Goal: Task Accomplishment & Management: Manage account settings

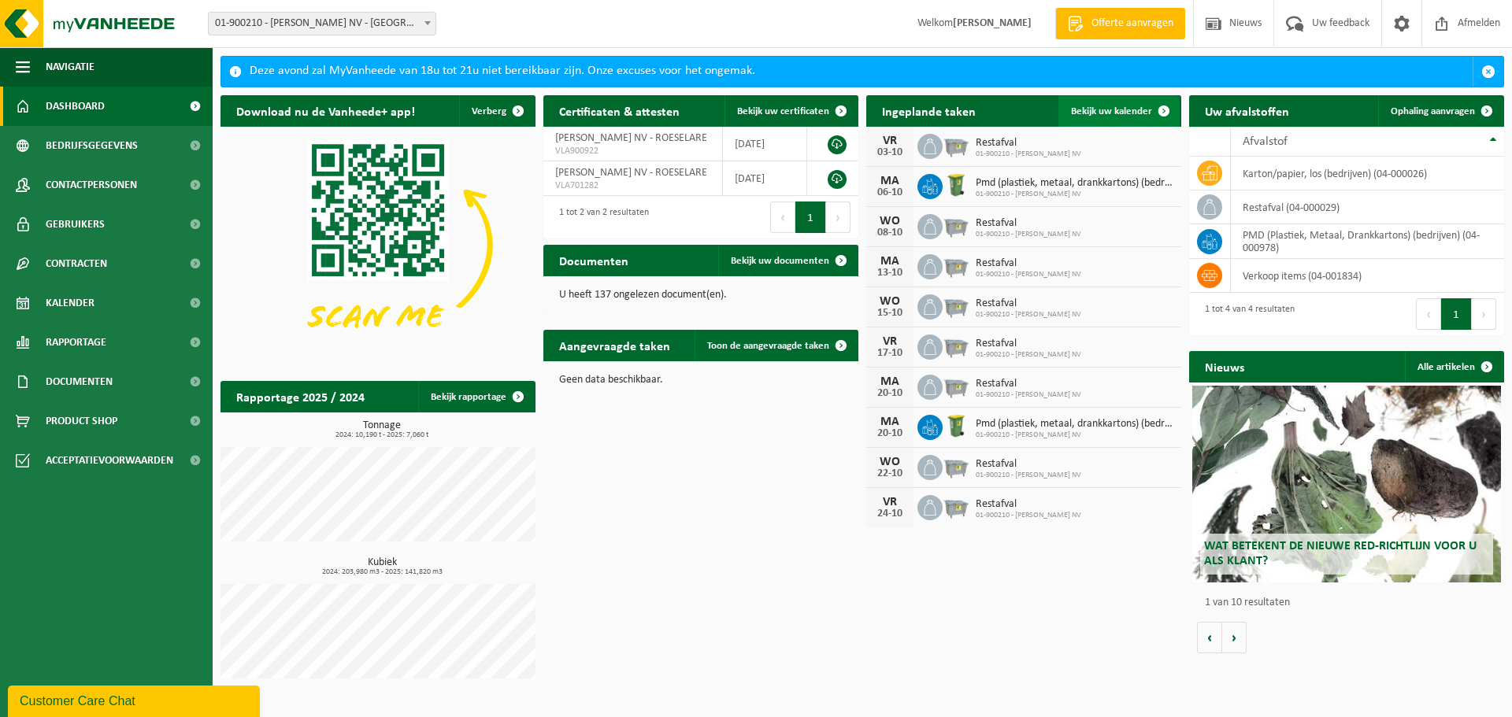
click at [1100, 109] on span "Bekijk uw kalender" at bounding box center [1111, 111] width 81 height 10
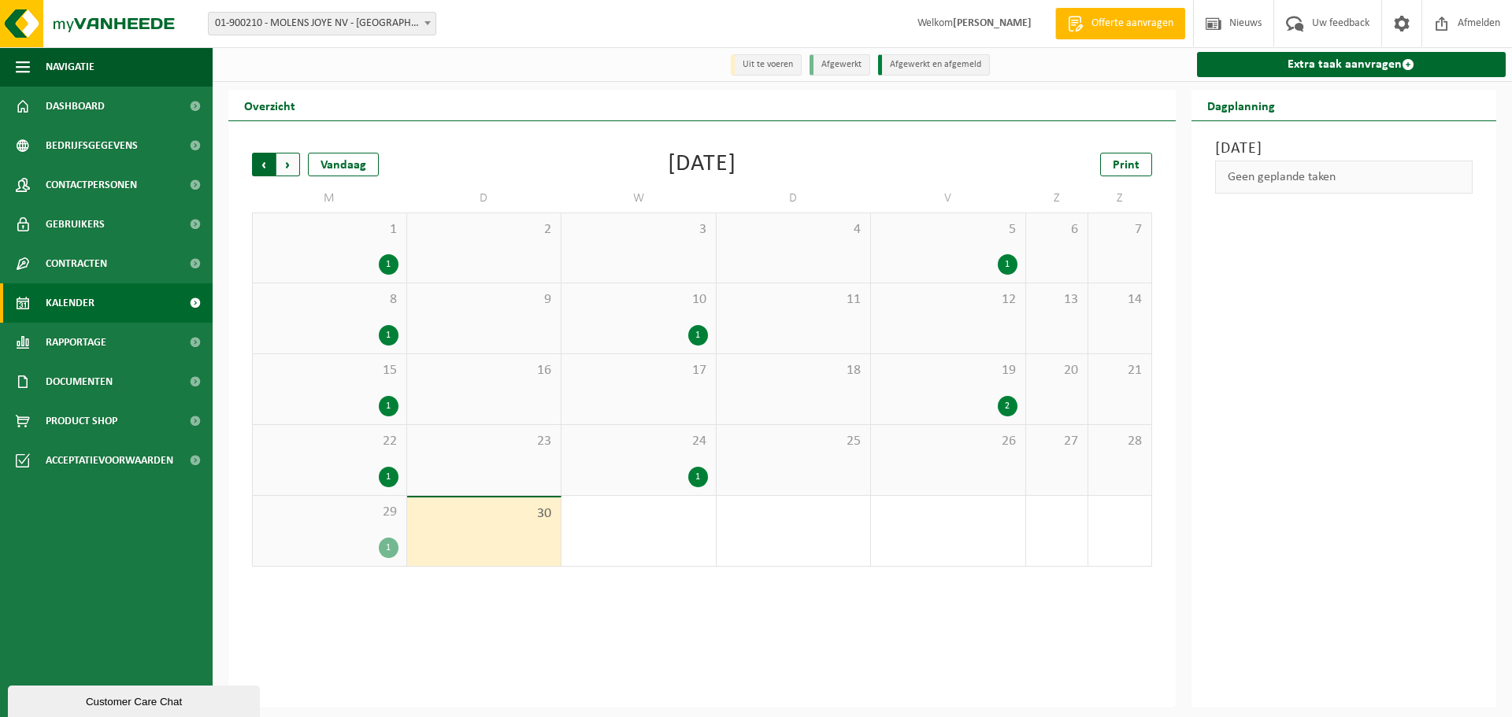
click at [288, 168] on span "Volgende" at bounding box center [288, 165] width 24 height 24
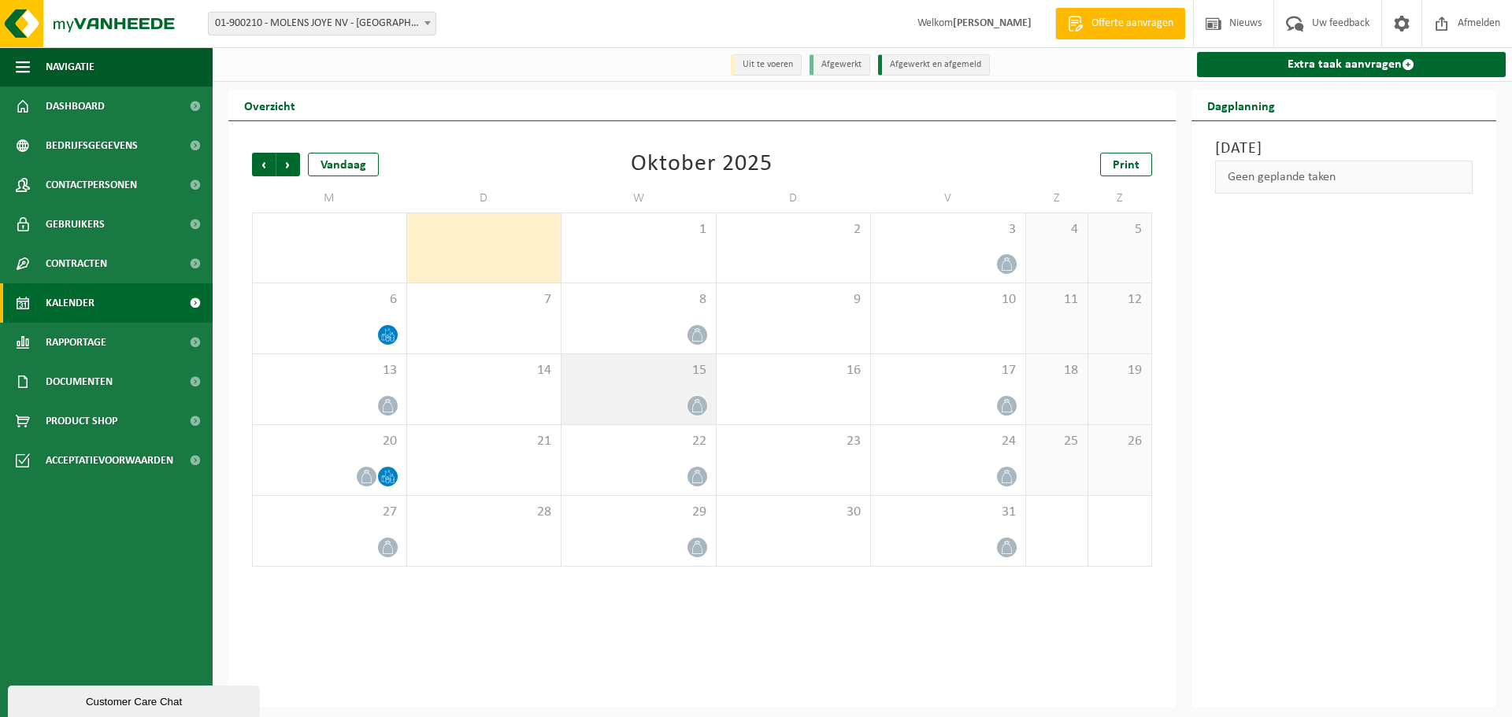
click at [648, 394] on div "15" at bounding box center [638, 389] width 154 height 70
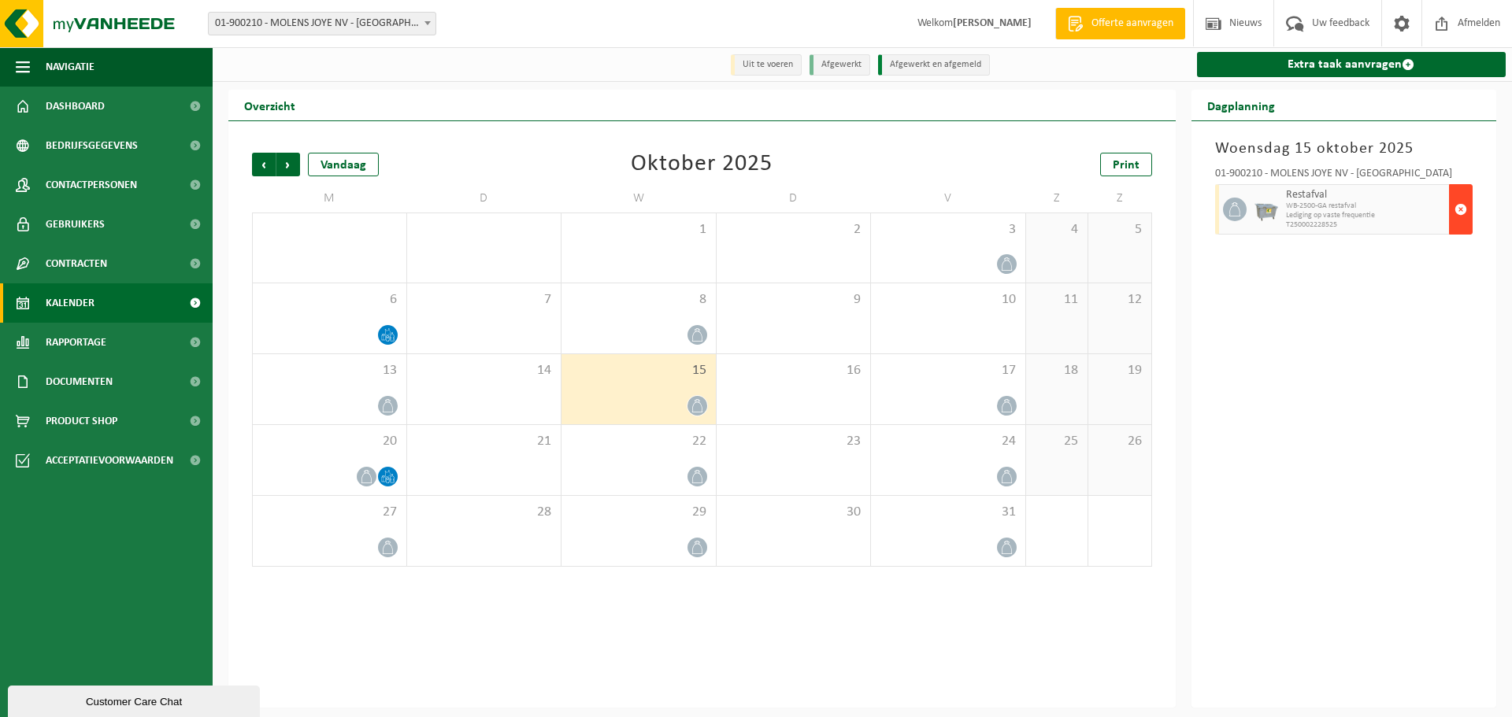
click at [1467, 208] on button "button" at bounding box center [1461, 209] width 24 height 50
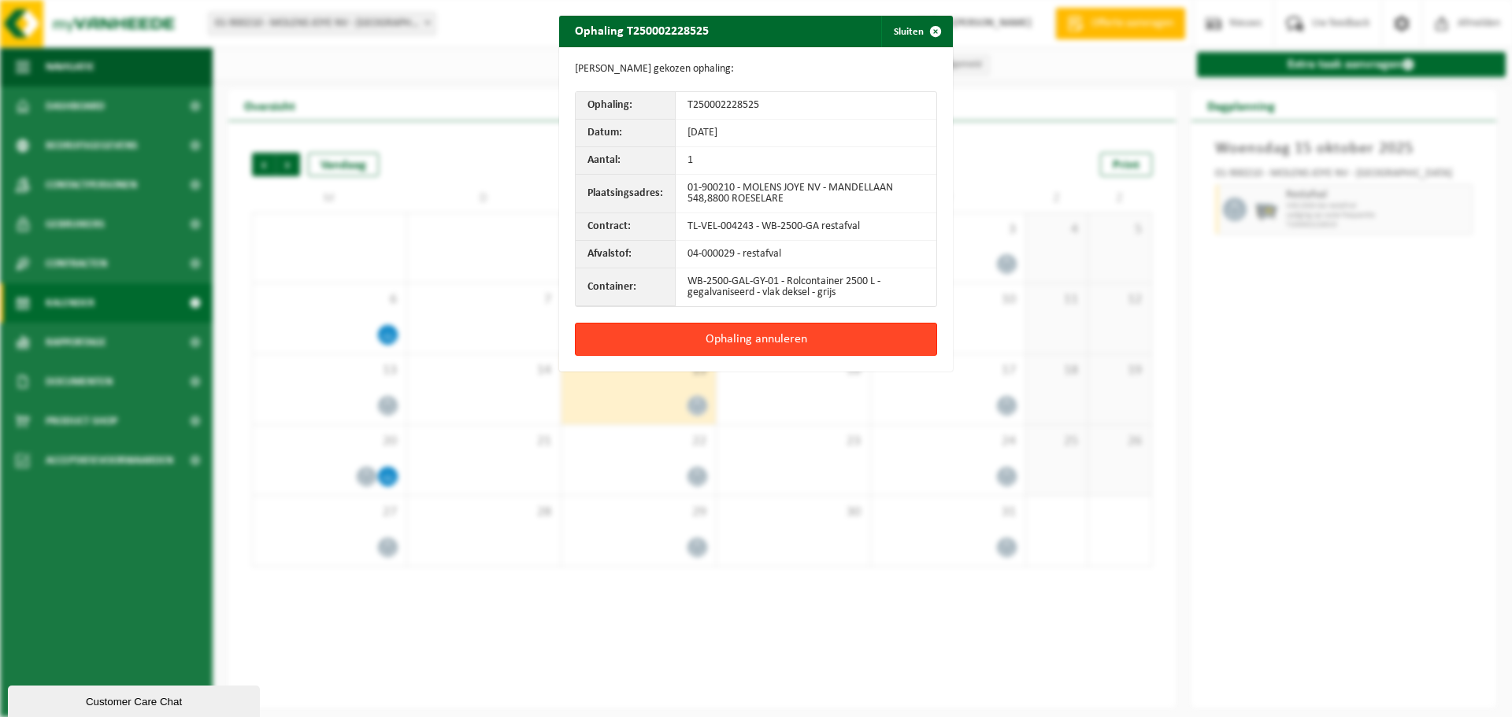
click at [843, 331] on button "Ophaling annuleren" at bounding box center [756, 339] width 362 height 33
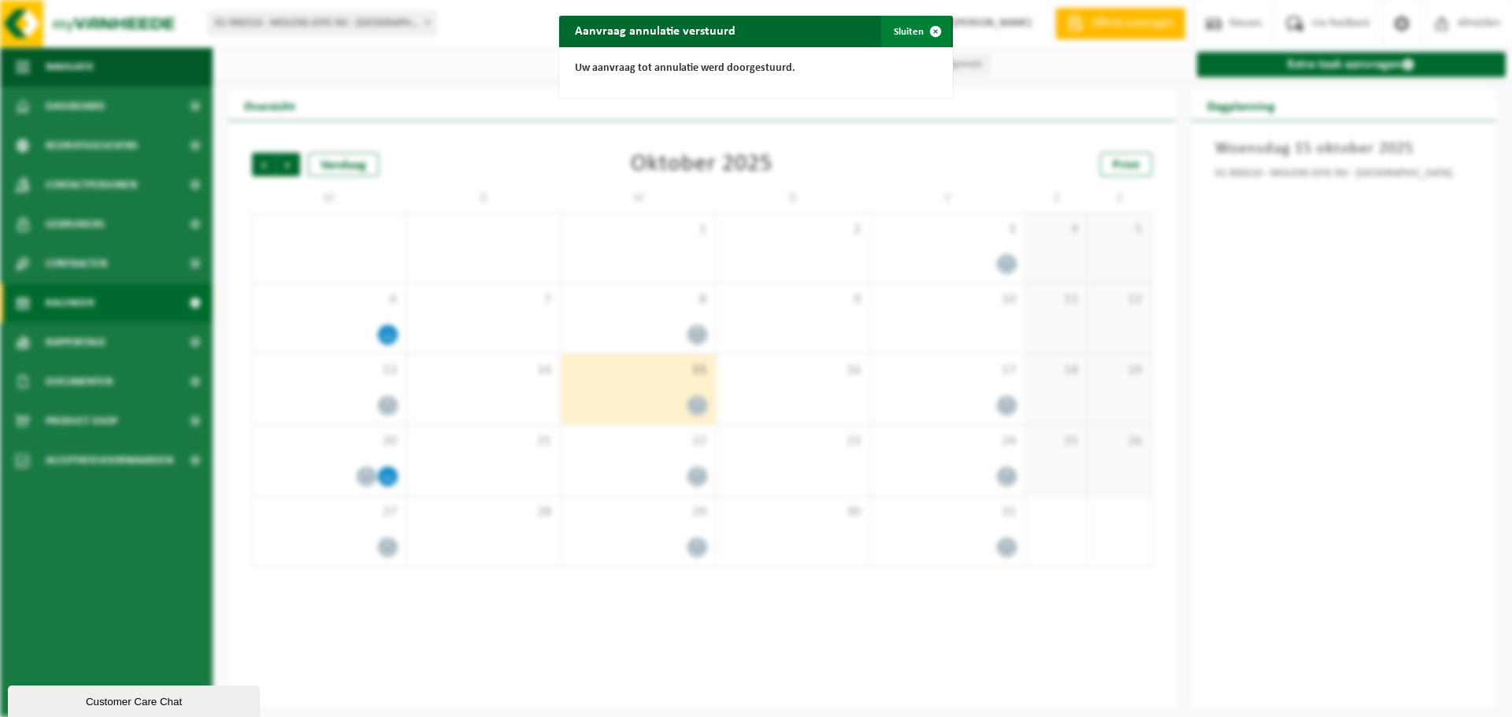
click at [907, 25] on button "Sluiten" at bounding box center [916, 31] width 70 height 31
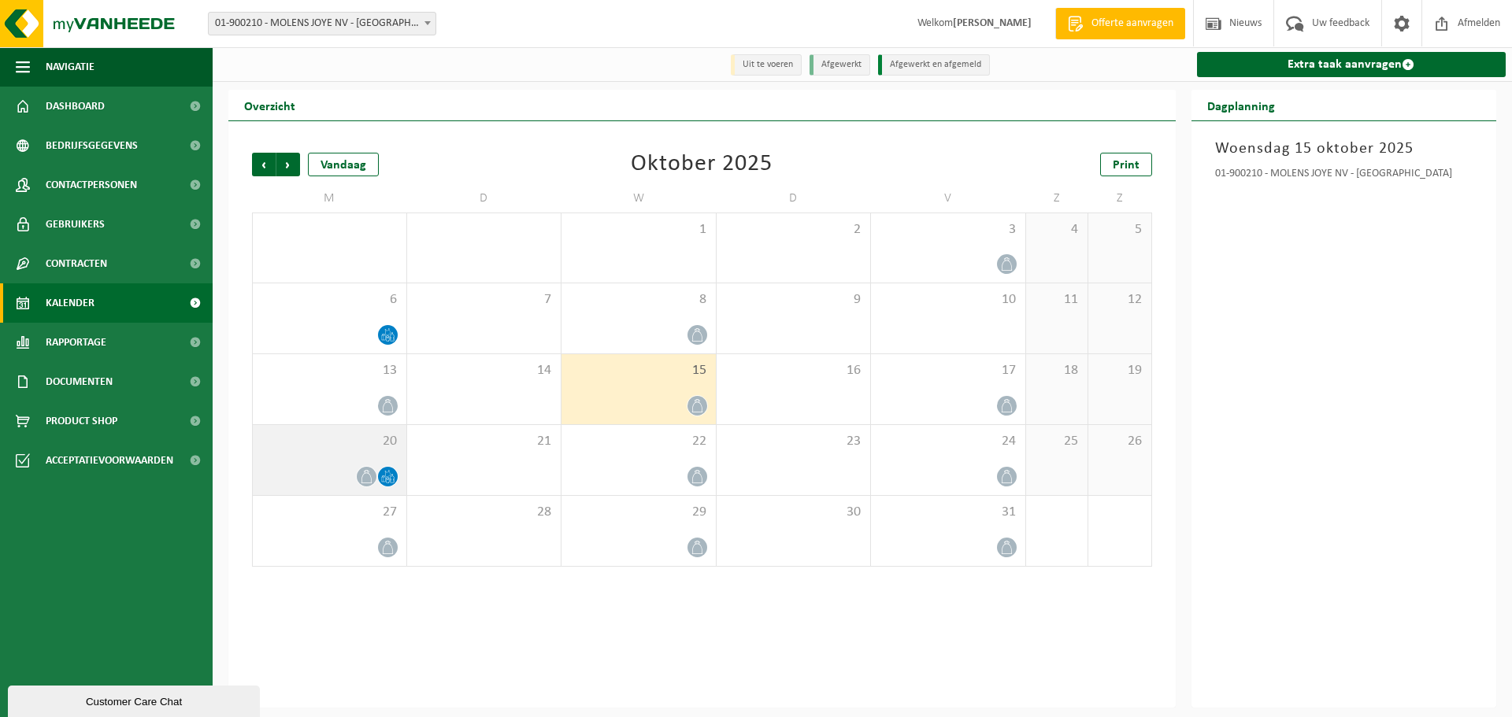
click at [335, 458] on div "20" at bounding box center [330, 460] width 154 height 70
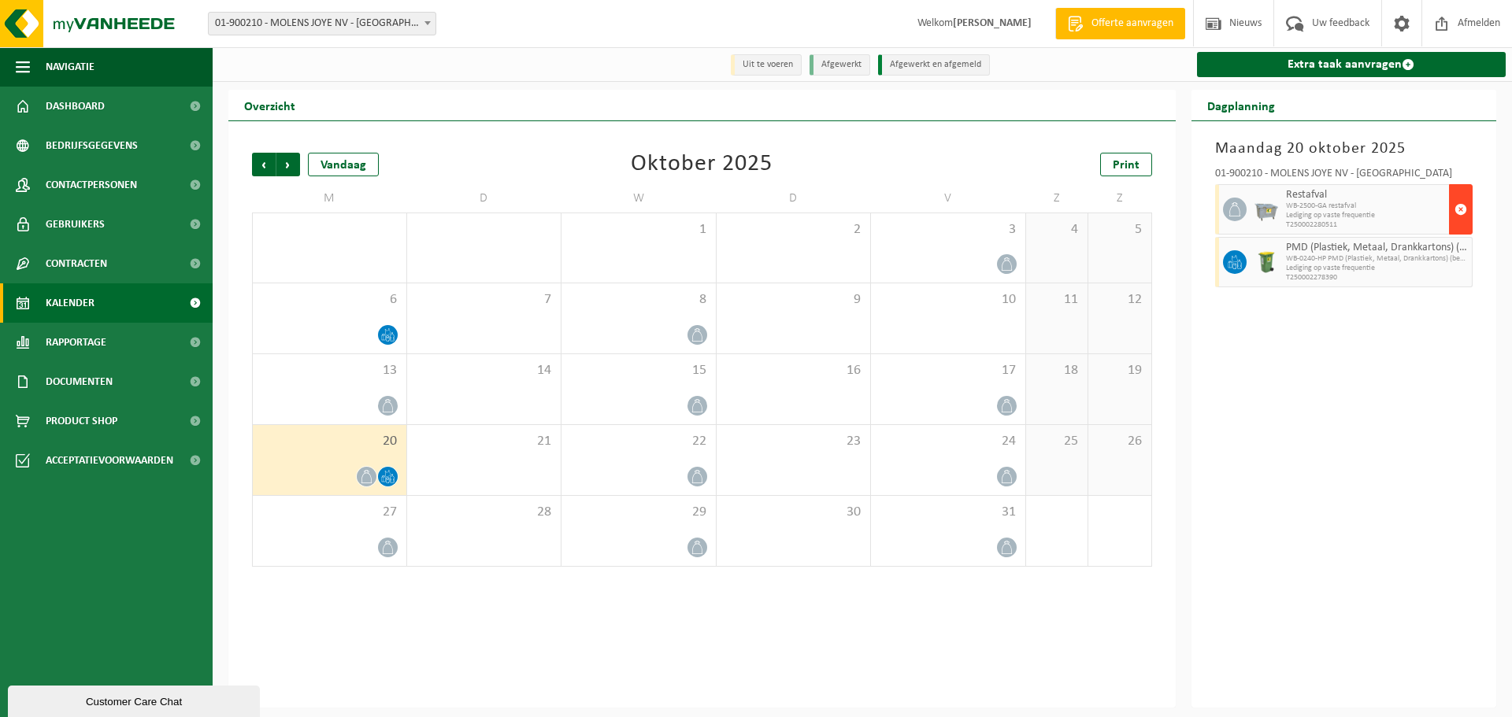
click at [1464, 209] on span "button" at bounding box center [1460, 209] width 13 height 31
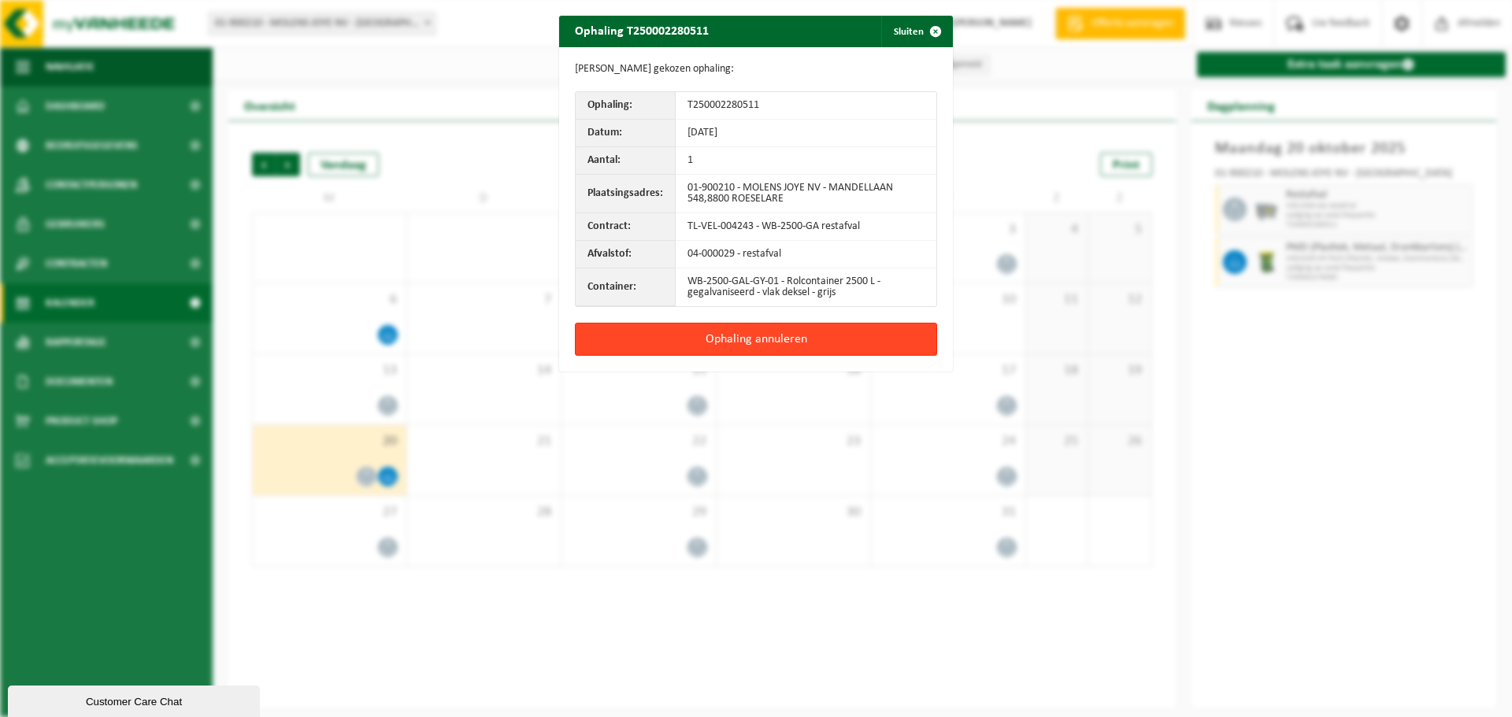
click at [720, 346] on button "Ophaling annuleren" at bounding box center [756, 339] width 362 height 33
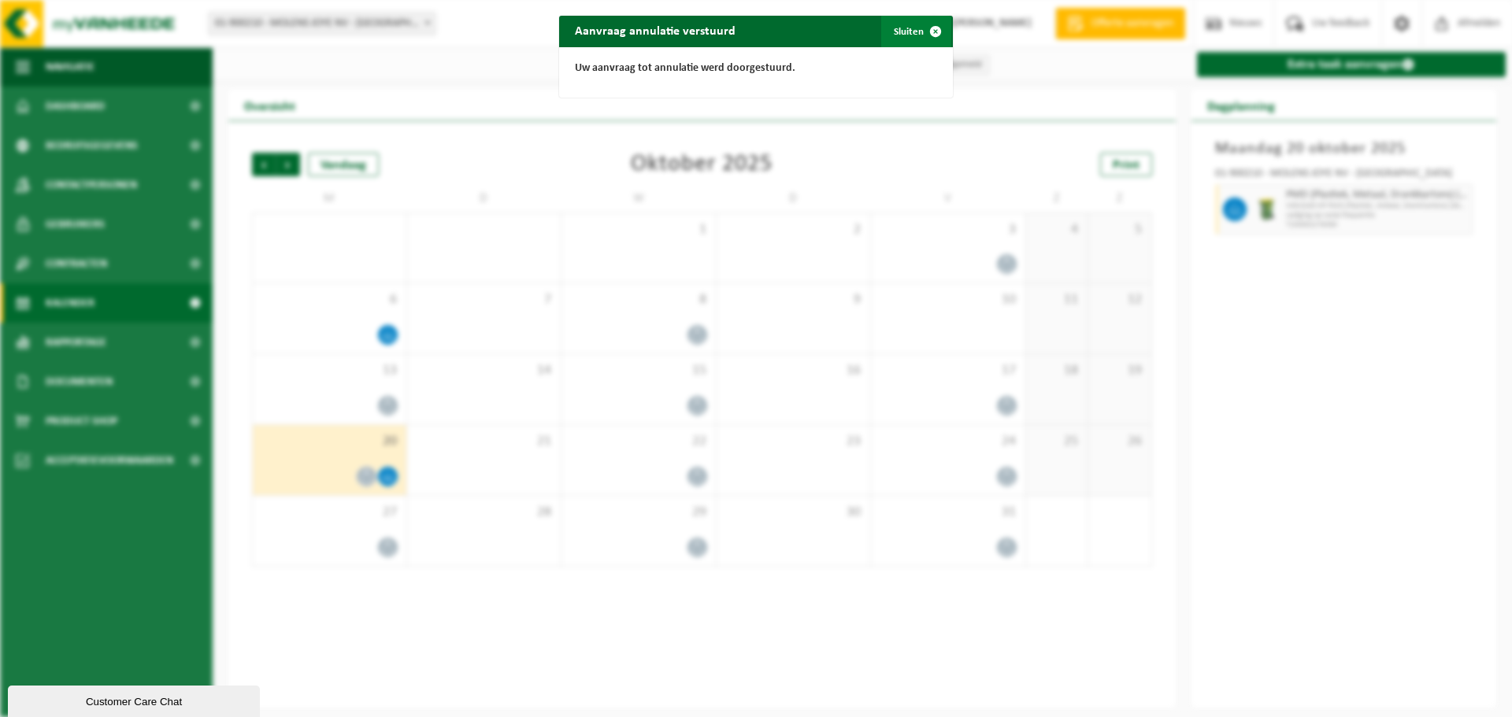
click at [920, 24] on span "button" at bounding box center [935, 31] width 31 height 31
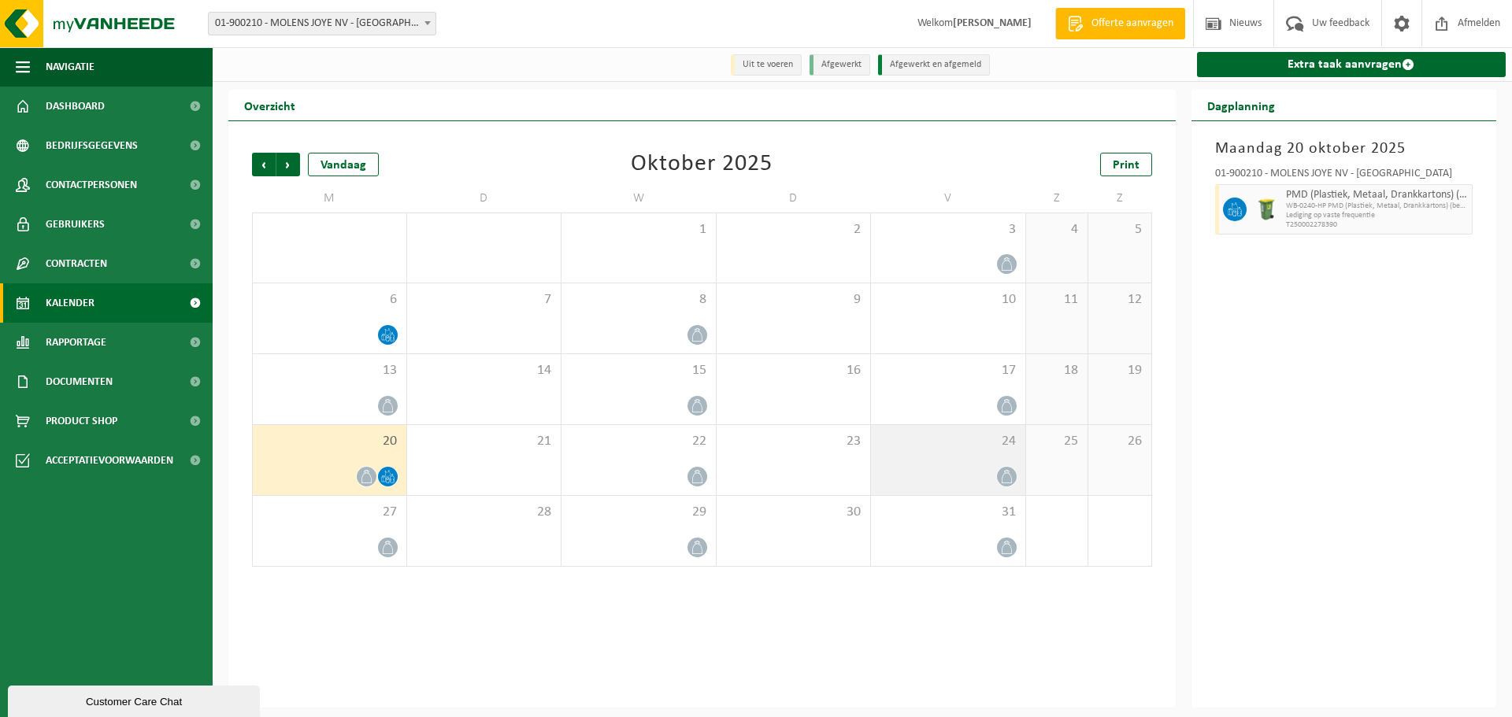
click at [943, 456] on div "24" at bounding box center [948, 460] width 154 height 70
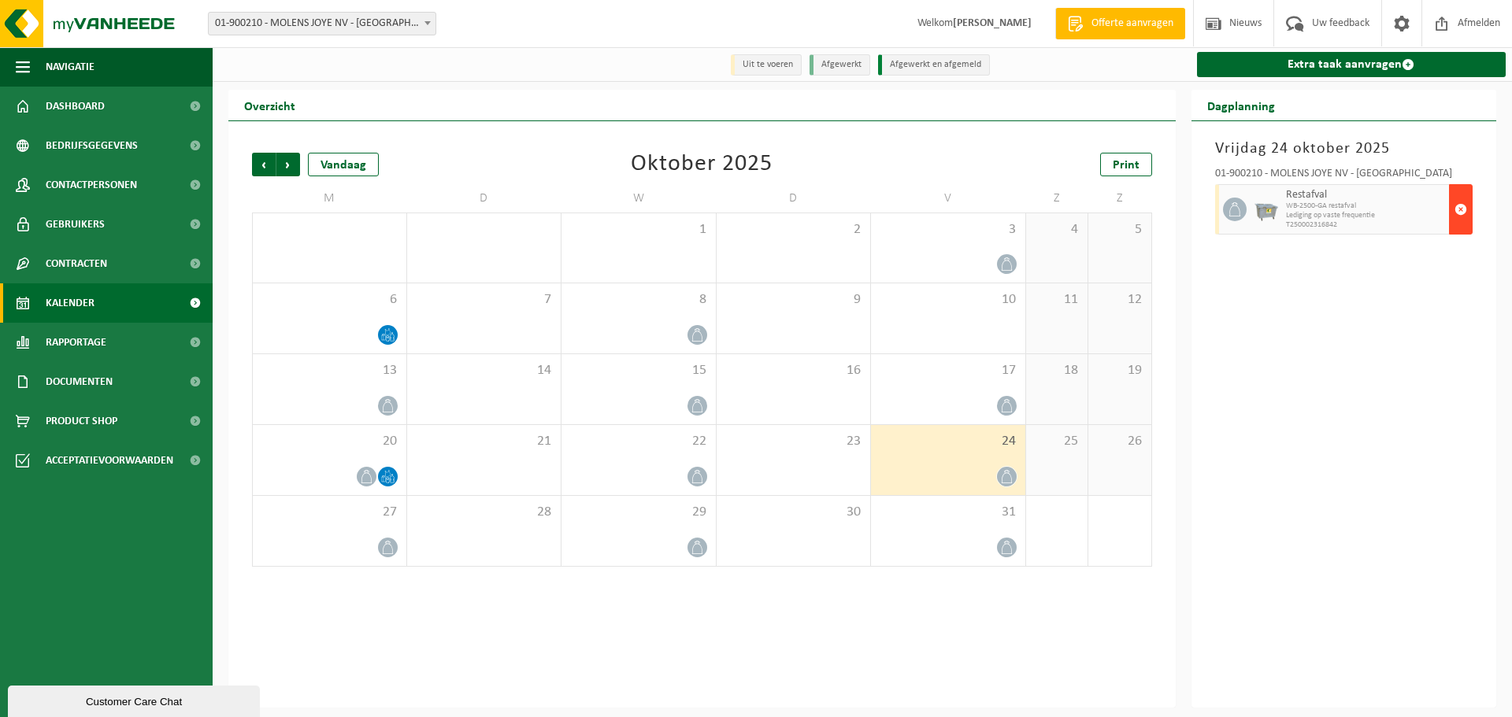
click at [1458, 216] on span "button" at bounding box center [1460, 209] width 13 height 31
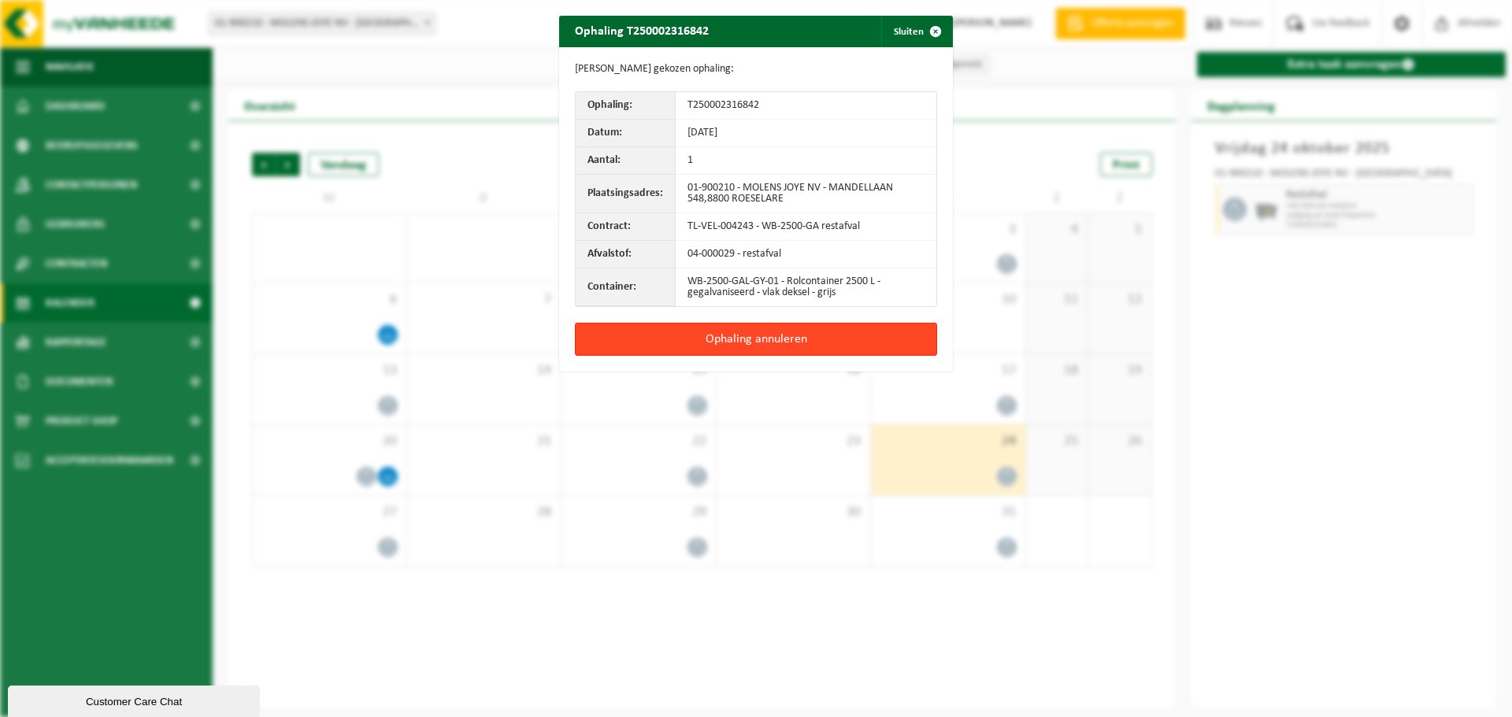
click at [813, 351] on button "Ophaling annuleren" at bounding box center [756, 339] width 362 height 33
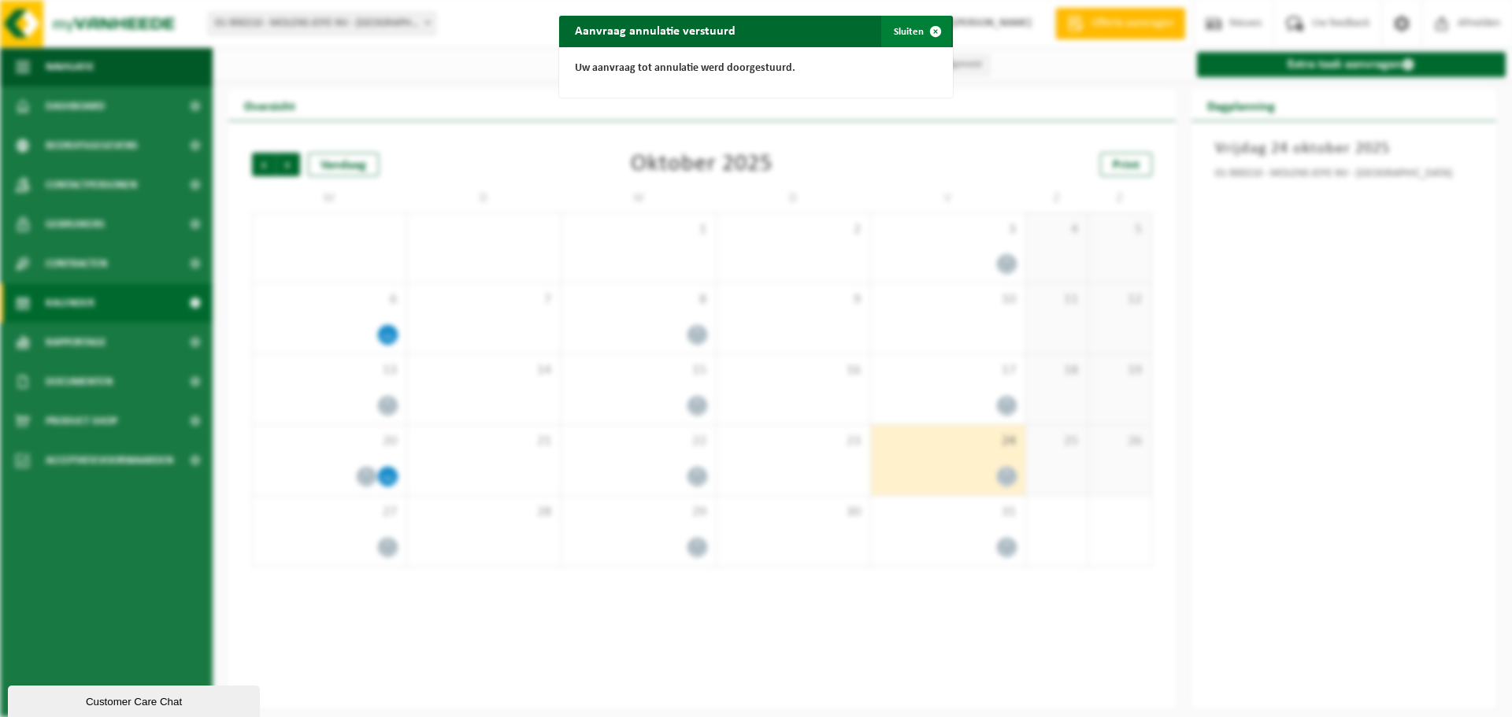
click at [896, 36] on button "Sluiten" at bounding box center [916, 31] width 70 height 31
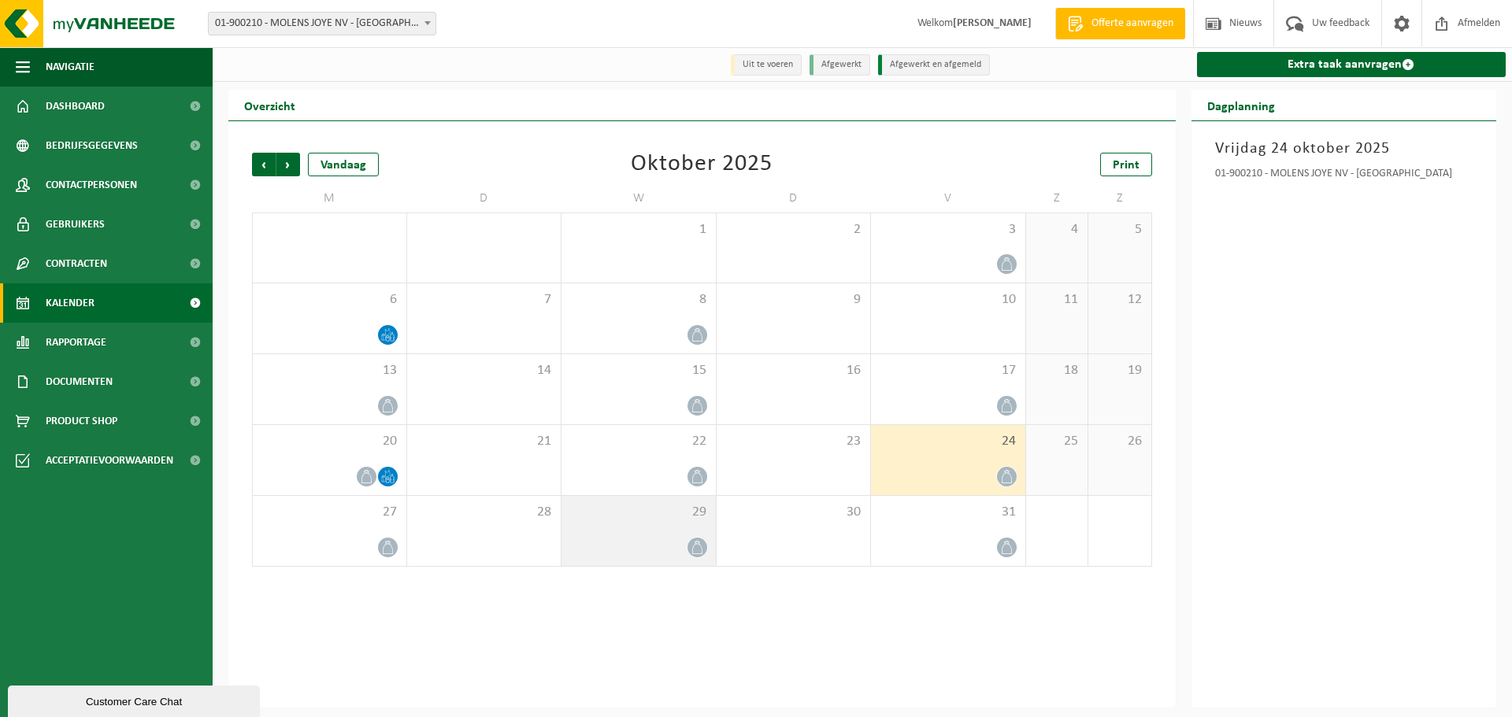
click at [657, 546] on div at bounding box center [638, 547] width 139 height 21
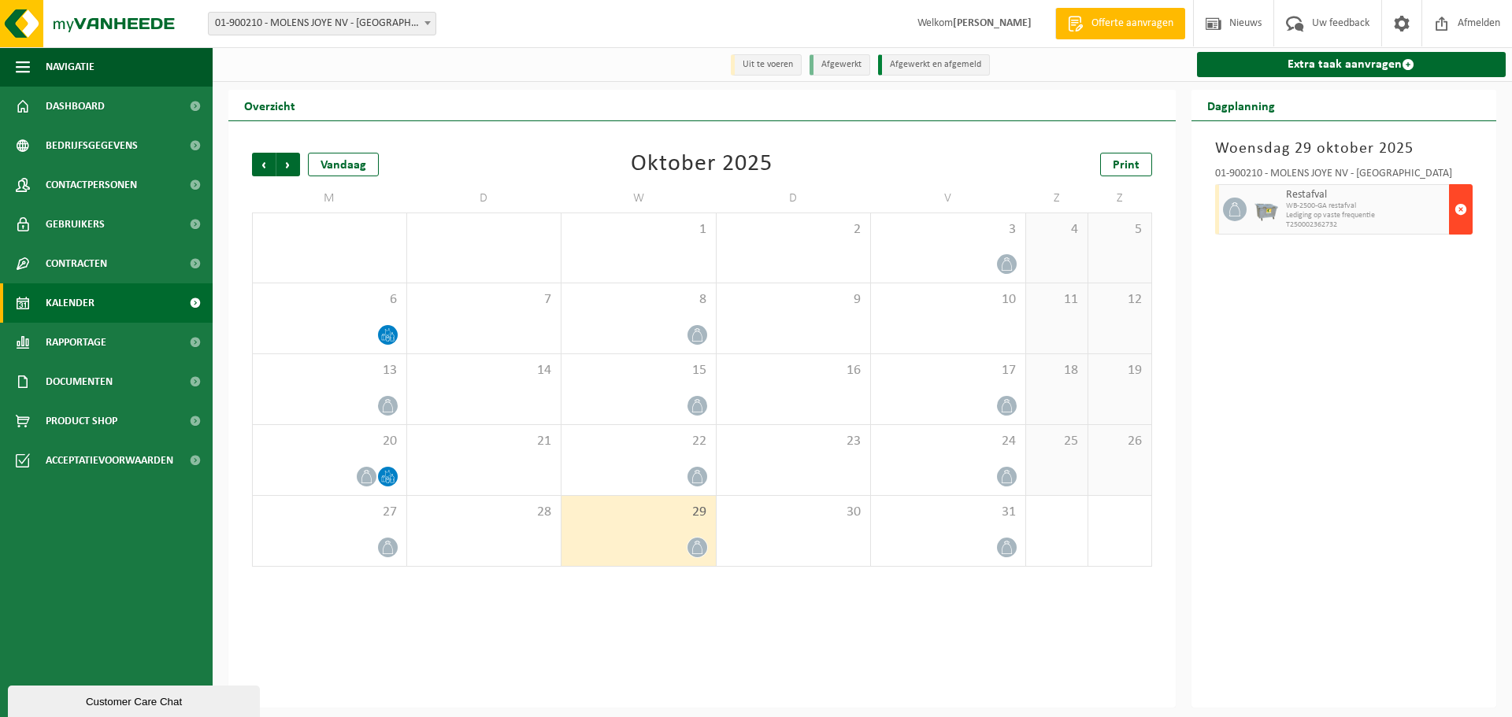
click at [1464, 210] on span "button" at bounding box center [1460, 209] width 13 height 31
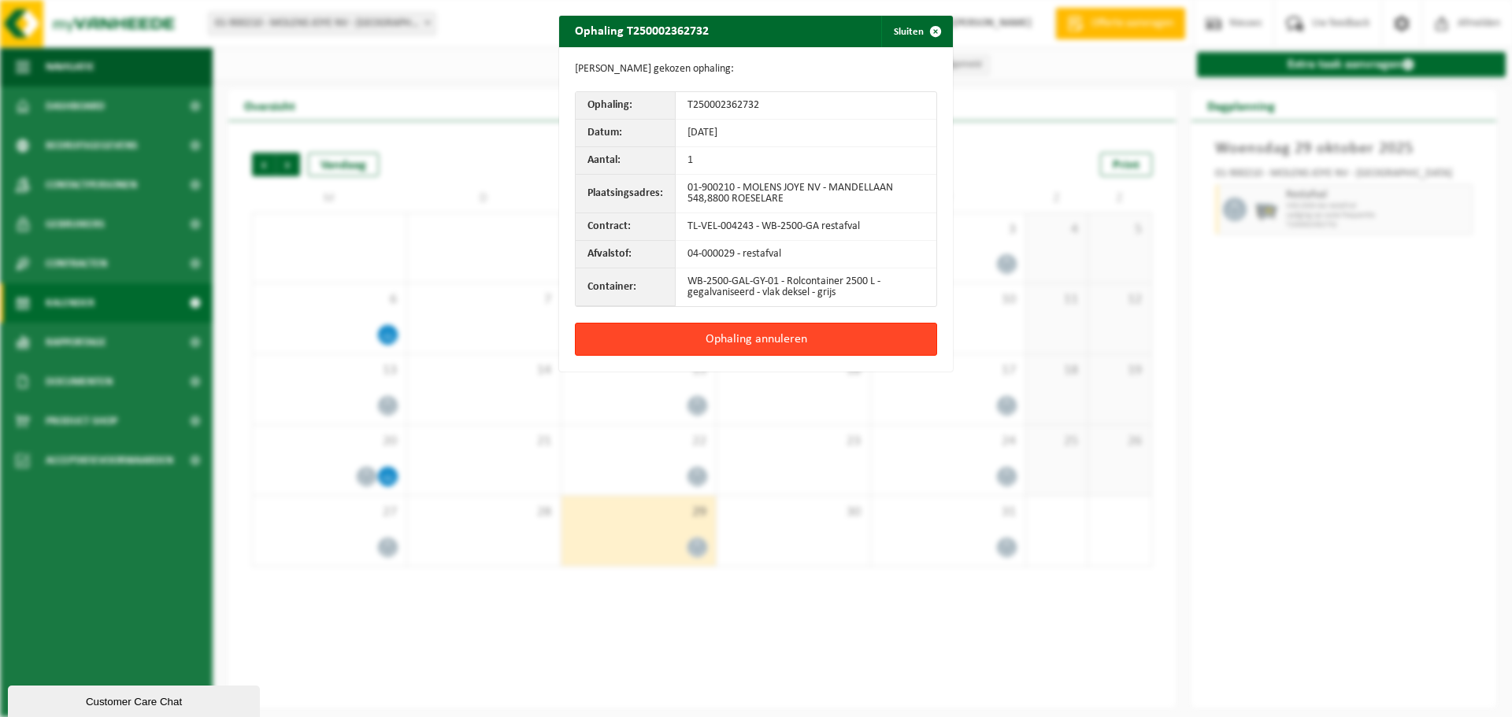
click at [789, 336] on button "Ophaling annuleren" at bounding box center [756, 339] width 362 height 33
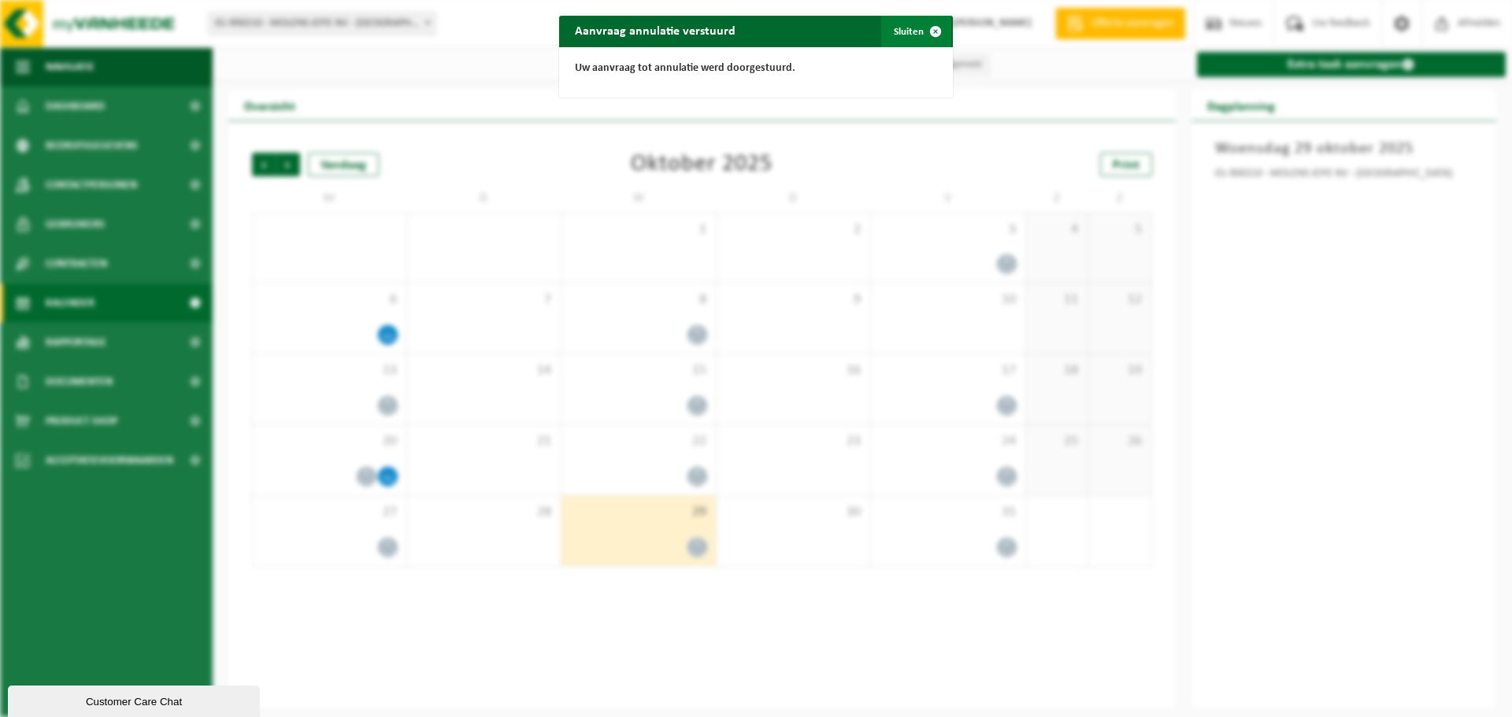
click at [886, 46] on button "Sluiten" at bounding box center [916, 31] width 70 height 31
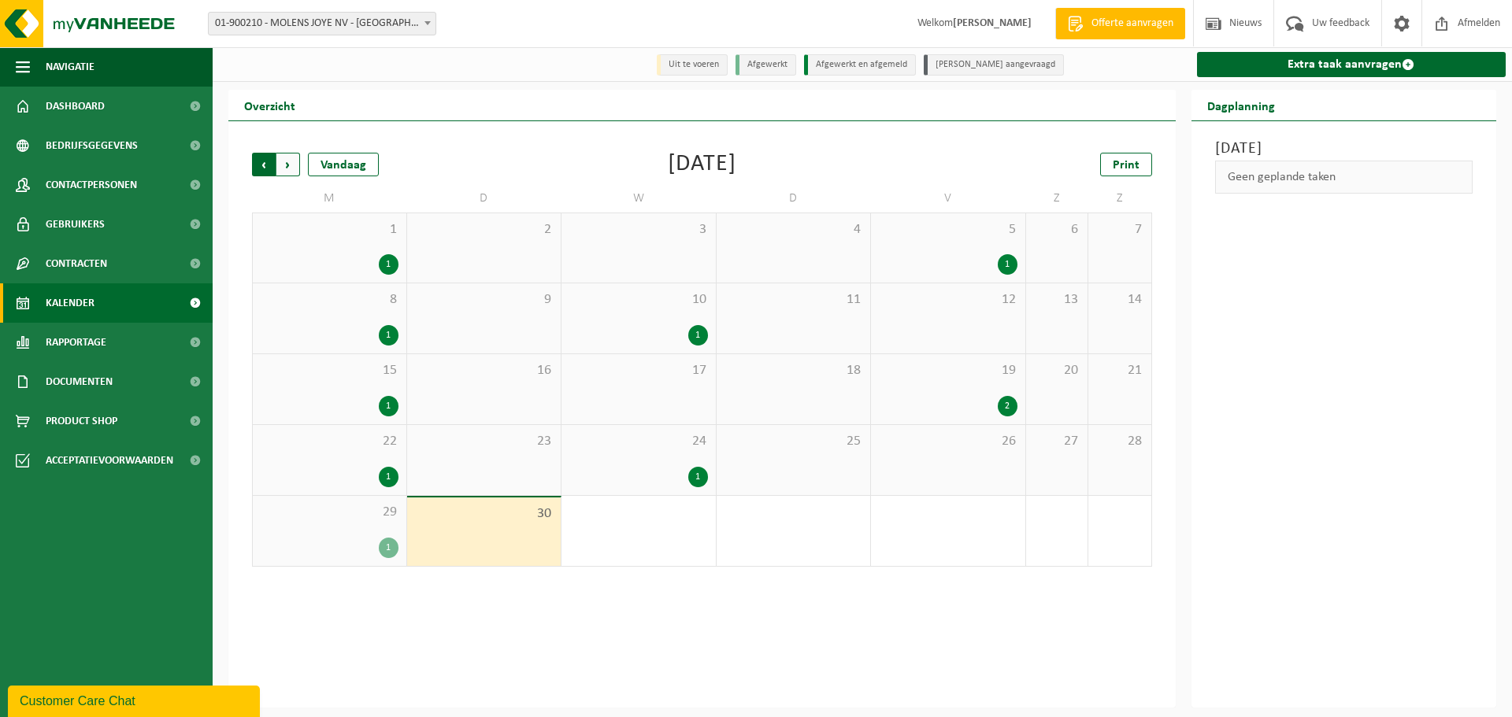
click at [296, 165] on span "Volgende" at bounding box center [288, 165] width 24 height 24
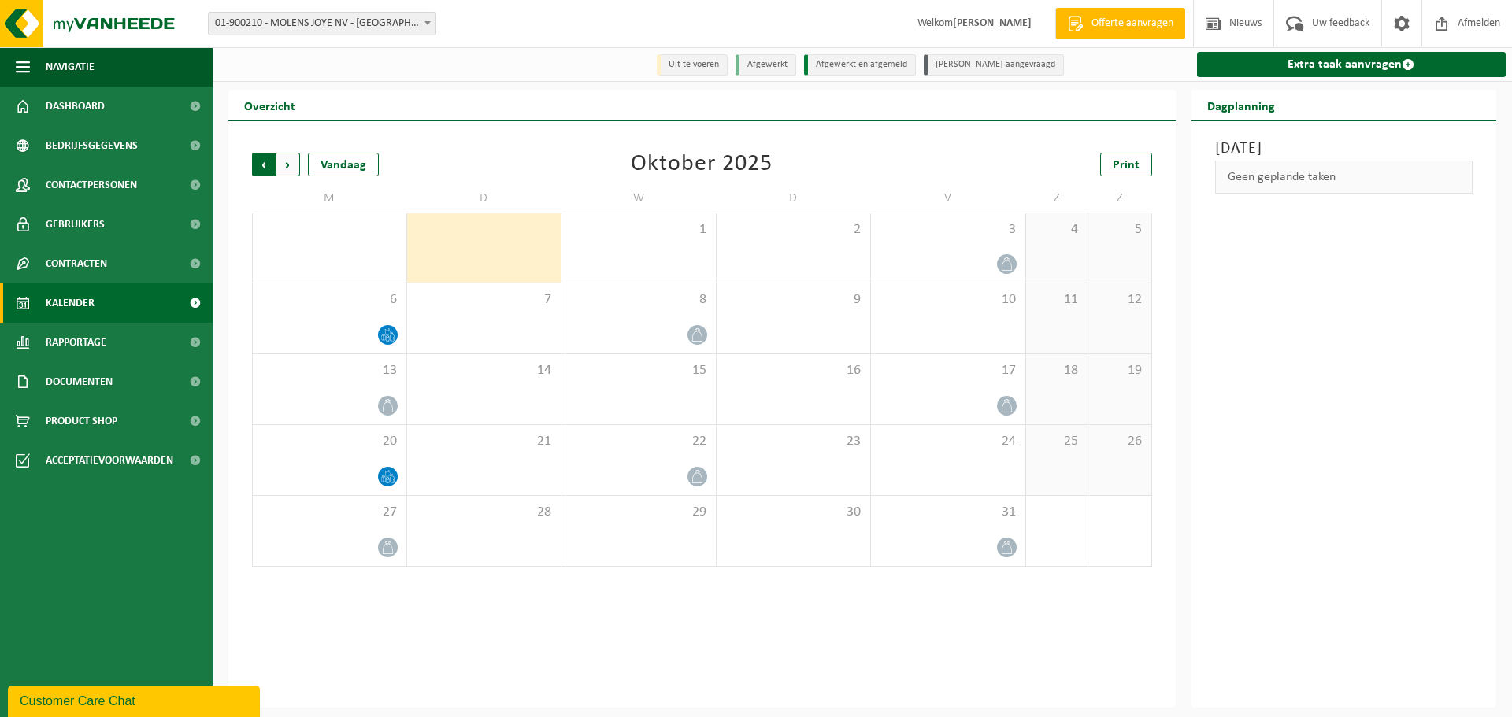
click at [291, 172] on span "Volgende" at bounding box center [288, 165] width 24 height 24
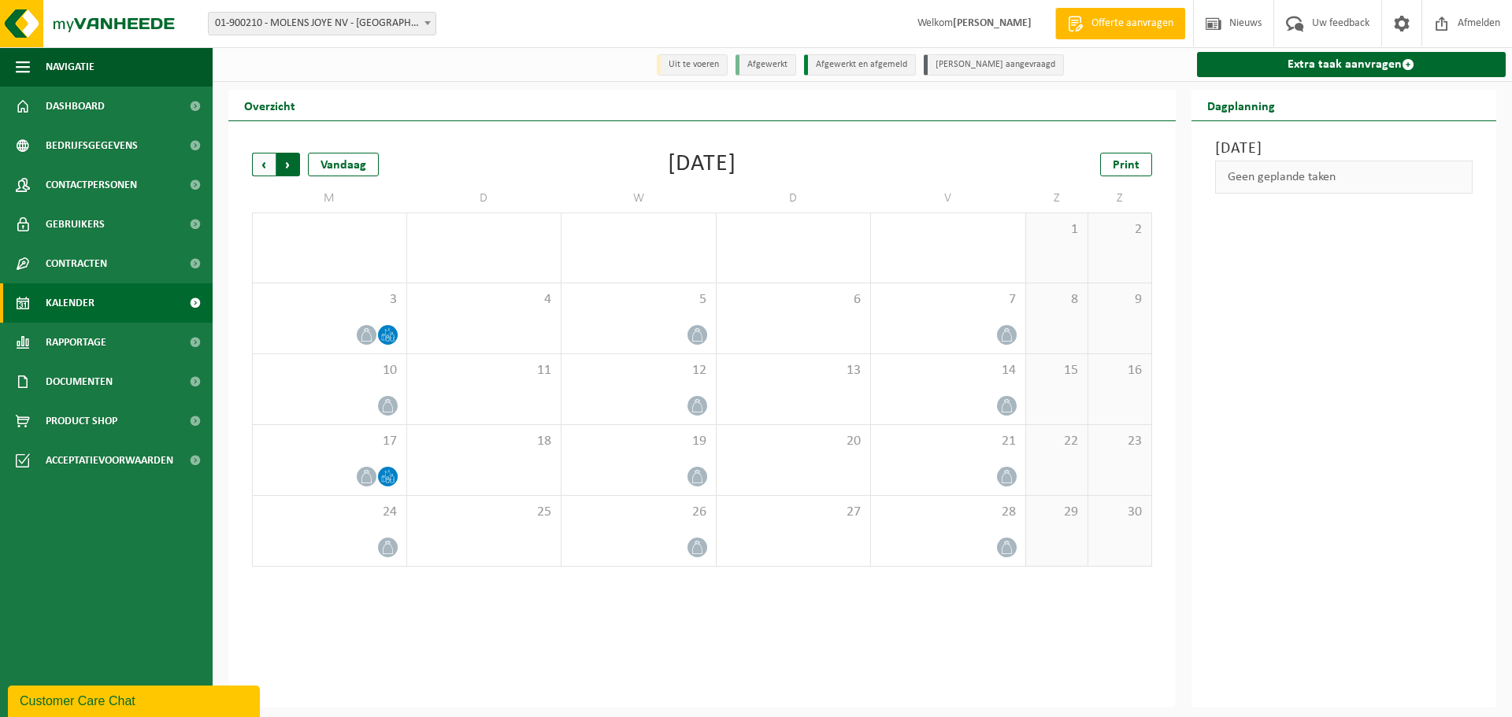
click at [258, 173] on span "Vorige" at bounding box center [264, 165] width 24 height 24
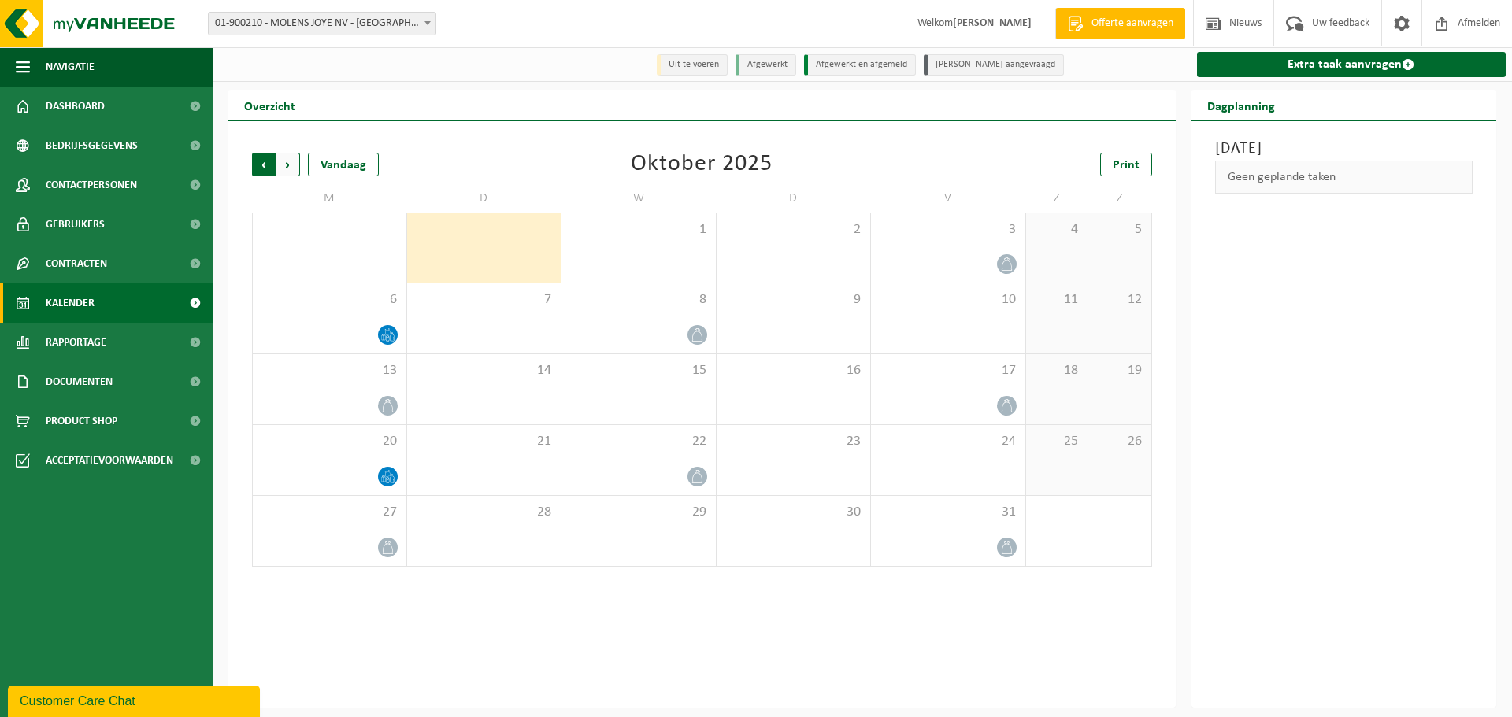
click at [297, 165] on span "Volgende" at bounding box center [288, 165] width 24 height 24
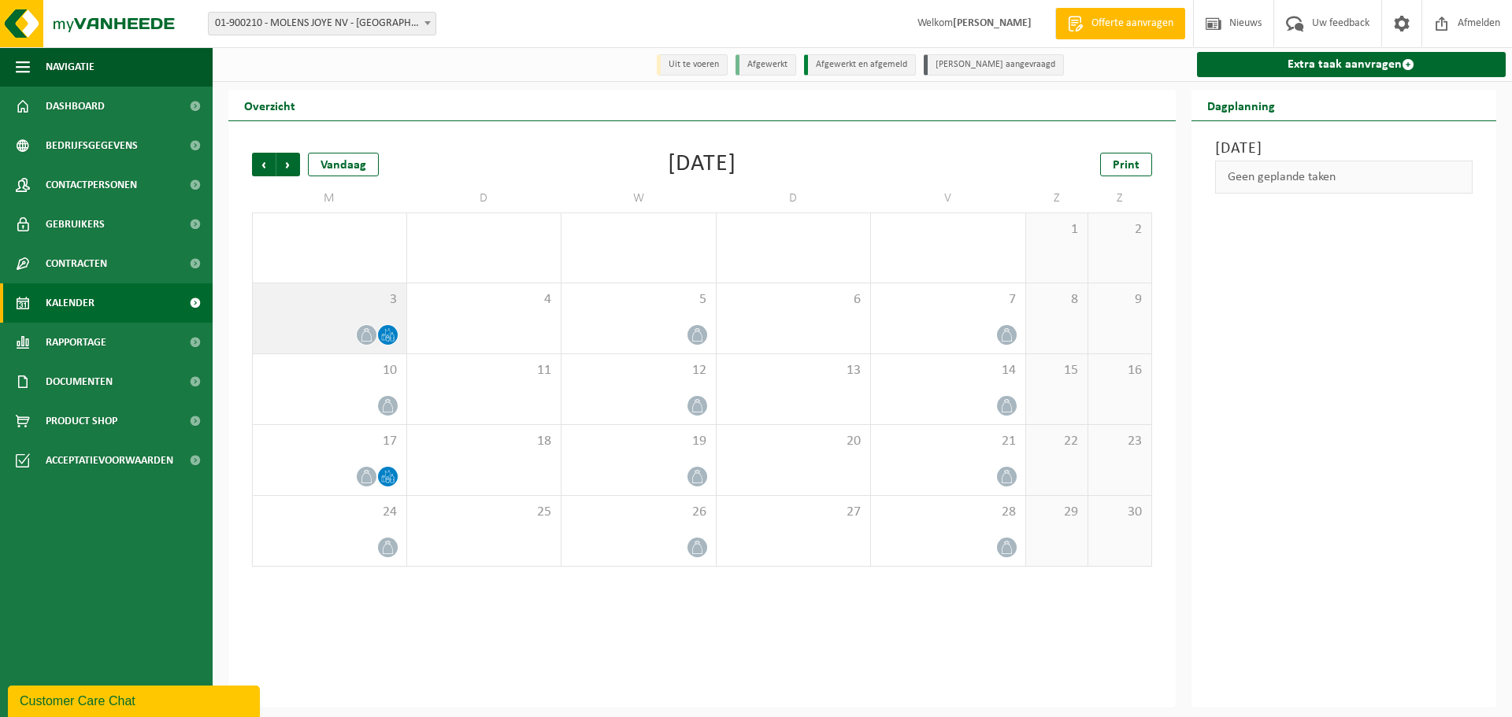
click at [371, 317] on div "3" at bounding box center [330, 318] width 154 height 70
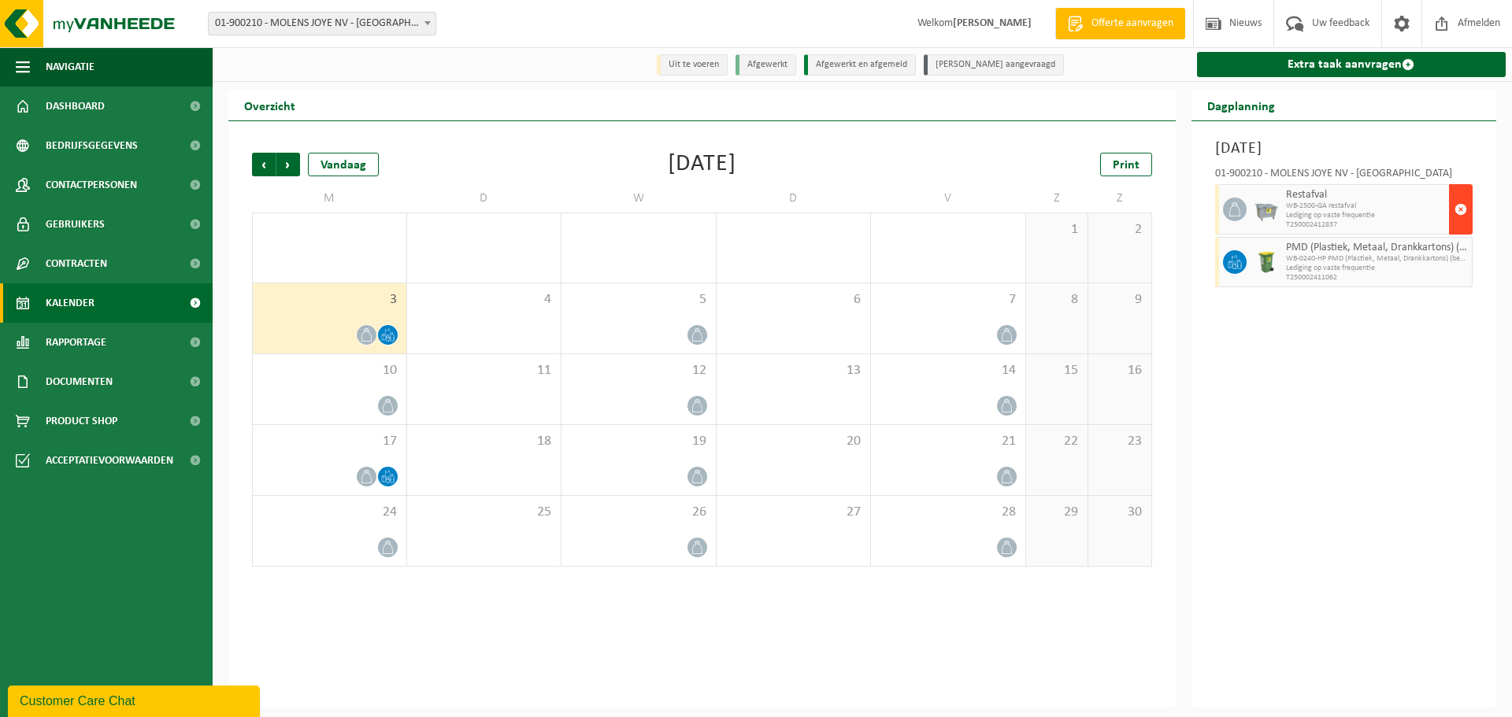
click at [1455, 213] on span "button" at bounding box center [1460, 209] width 13 height 31
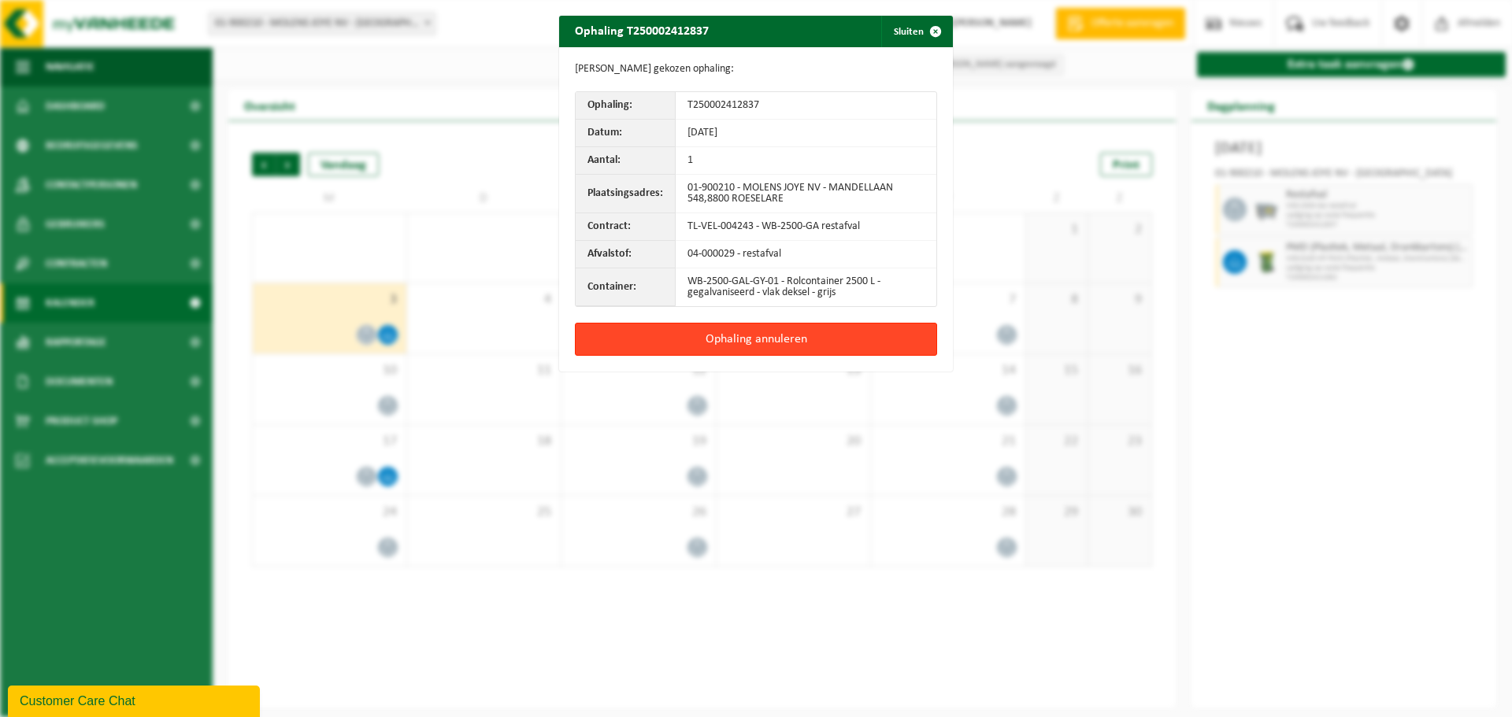
click at [706, 342] on button "Ophaling annuleren" at bounding box center [756, 339] width 362 height 33
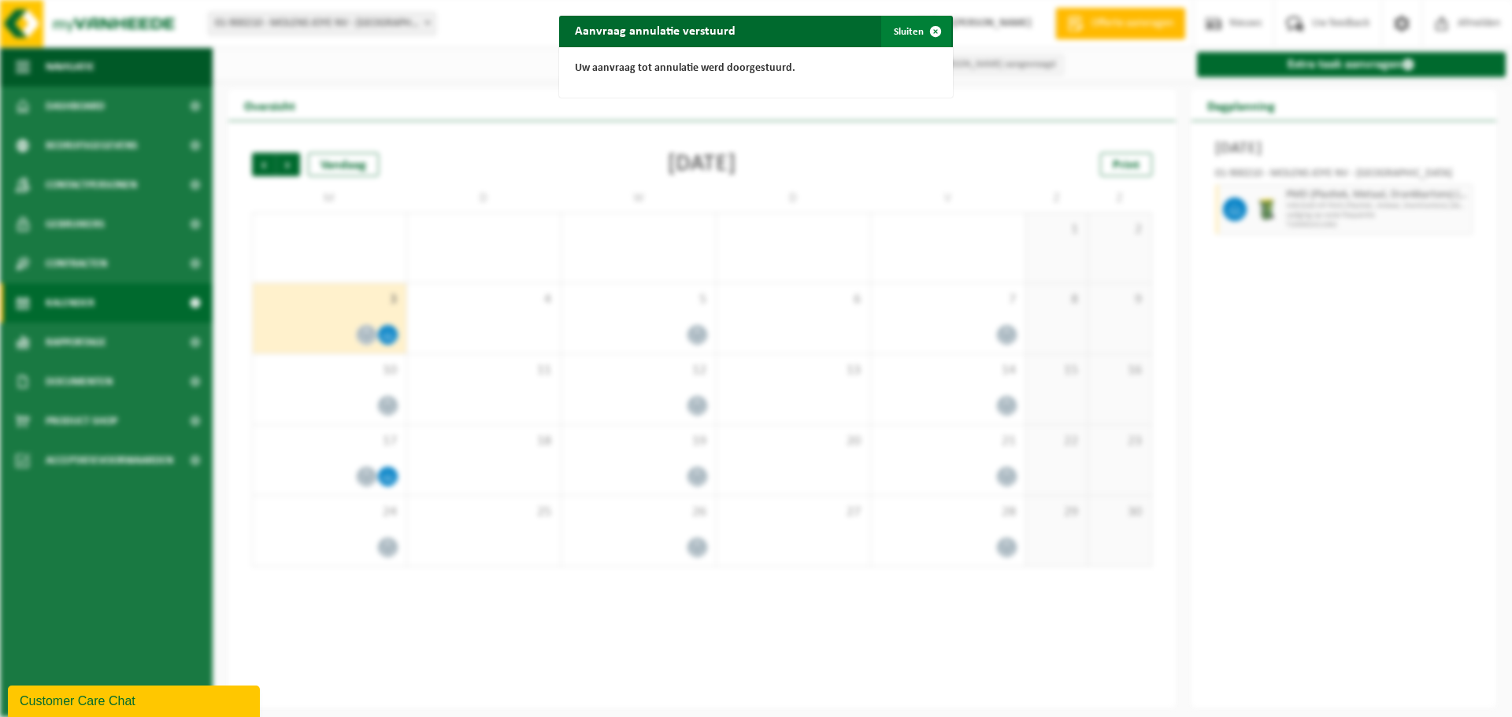
click at [923, 34] on span "button" at bounding box center [935, 31] width 31 height 31
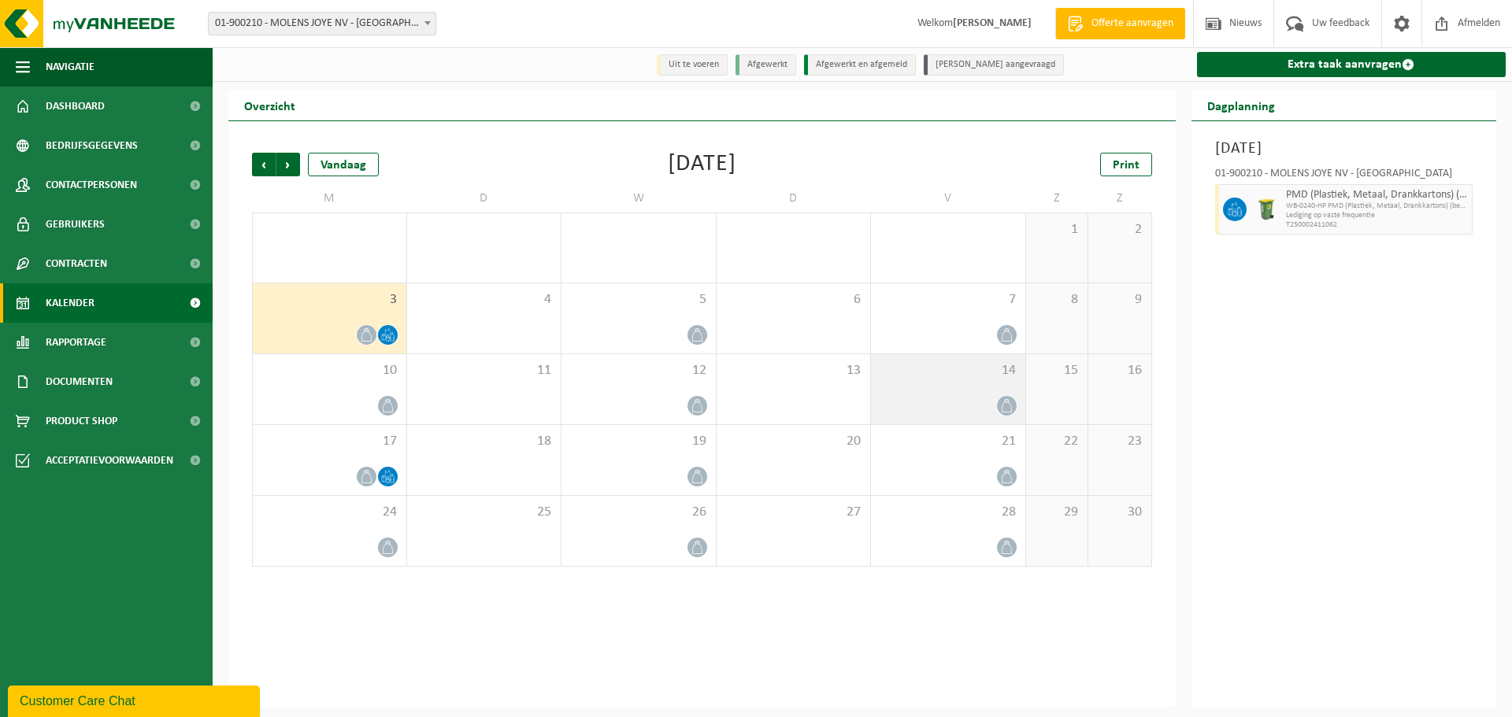
click at [942, 355] on div "14" at bounding box center [948, 389] width 154 height 70
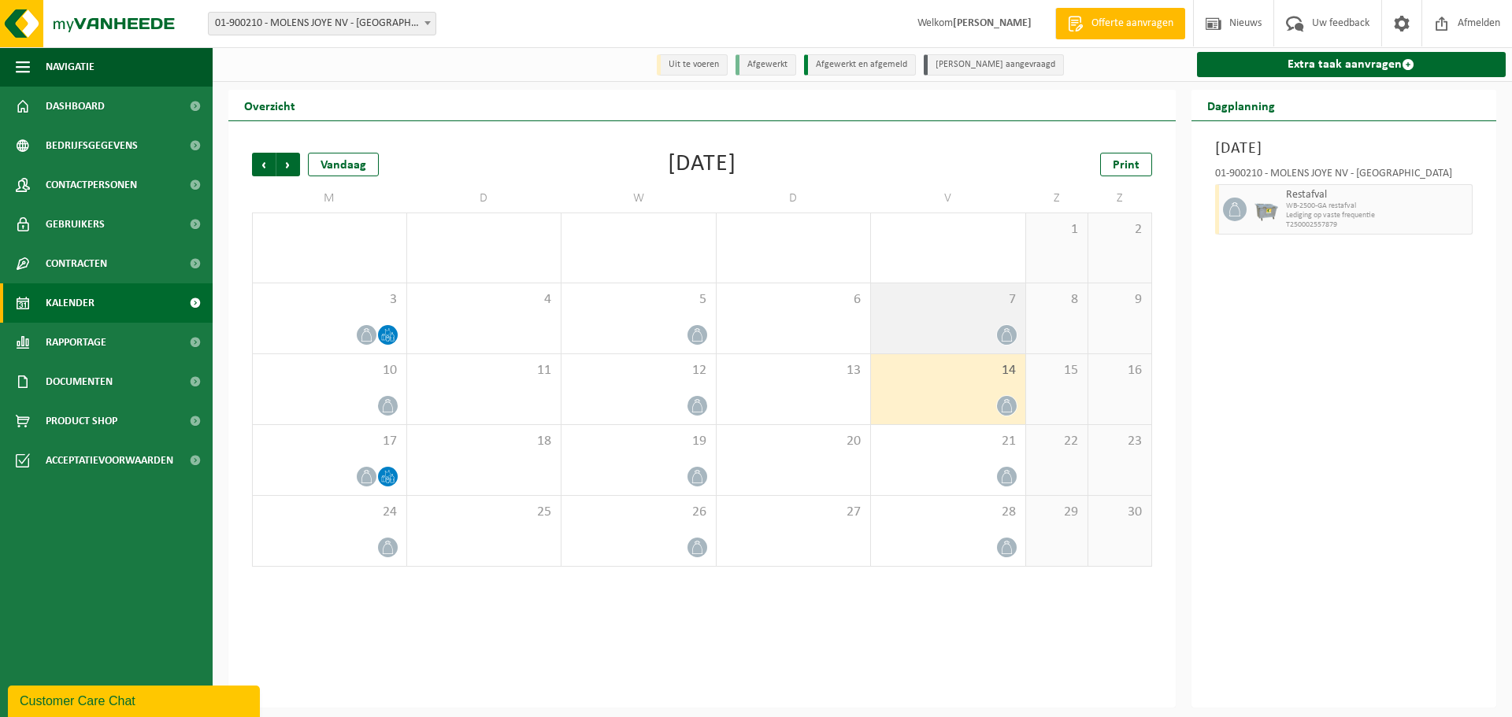
click at [951, 328] on div at bounding box center [948, 334] width 139 height 21
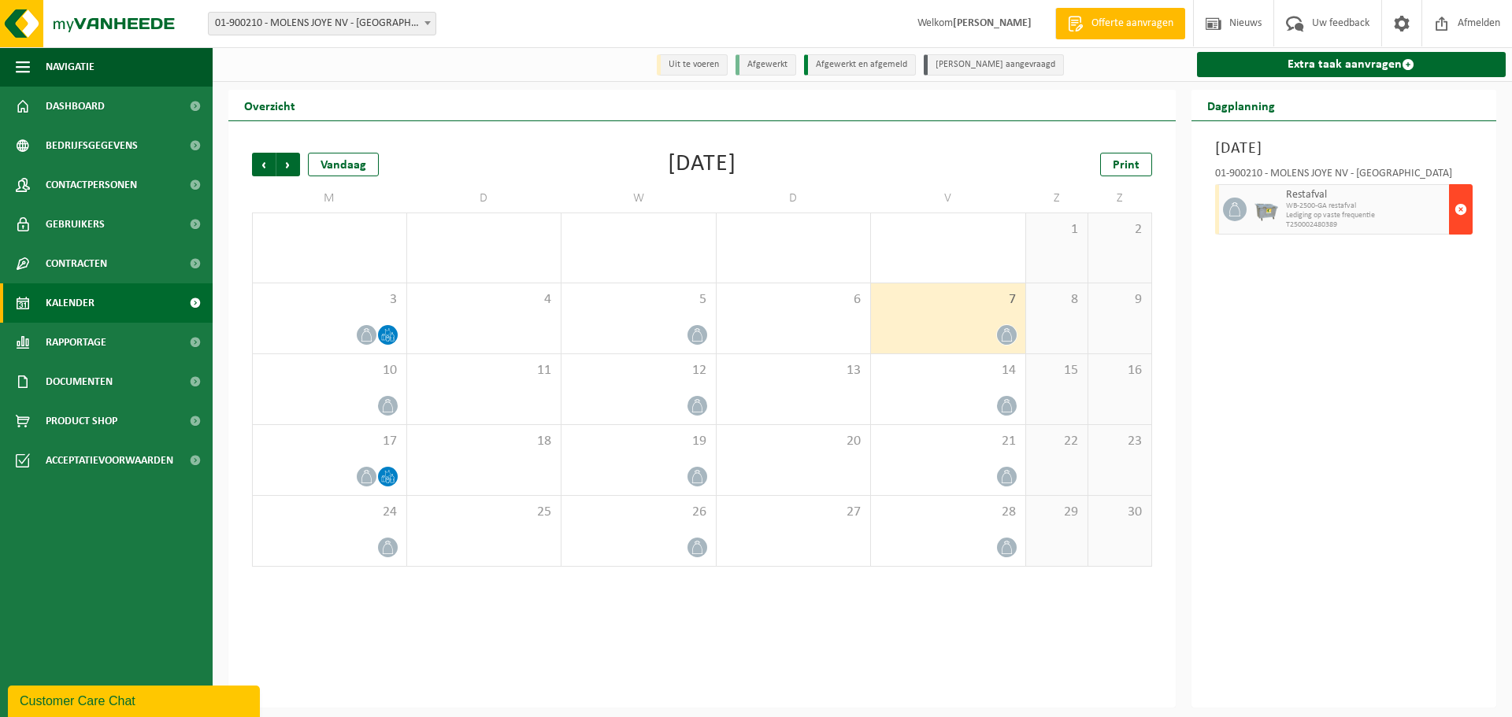
click at [1457, 206] on span "button" at bounding box center [1460, 209] width 13 height 31
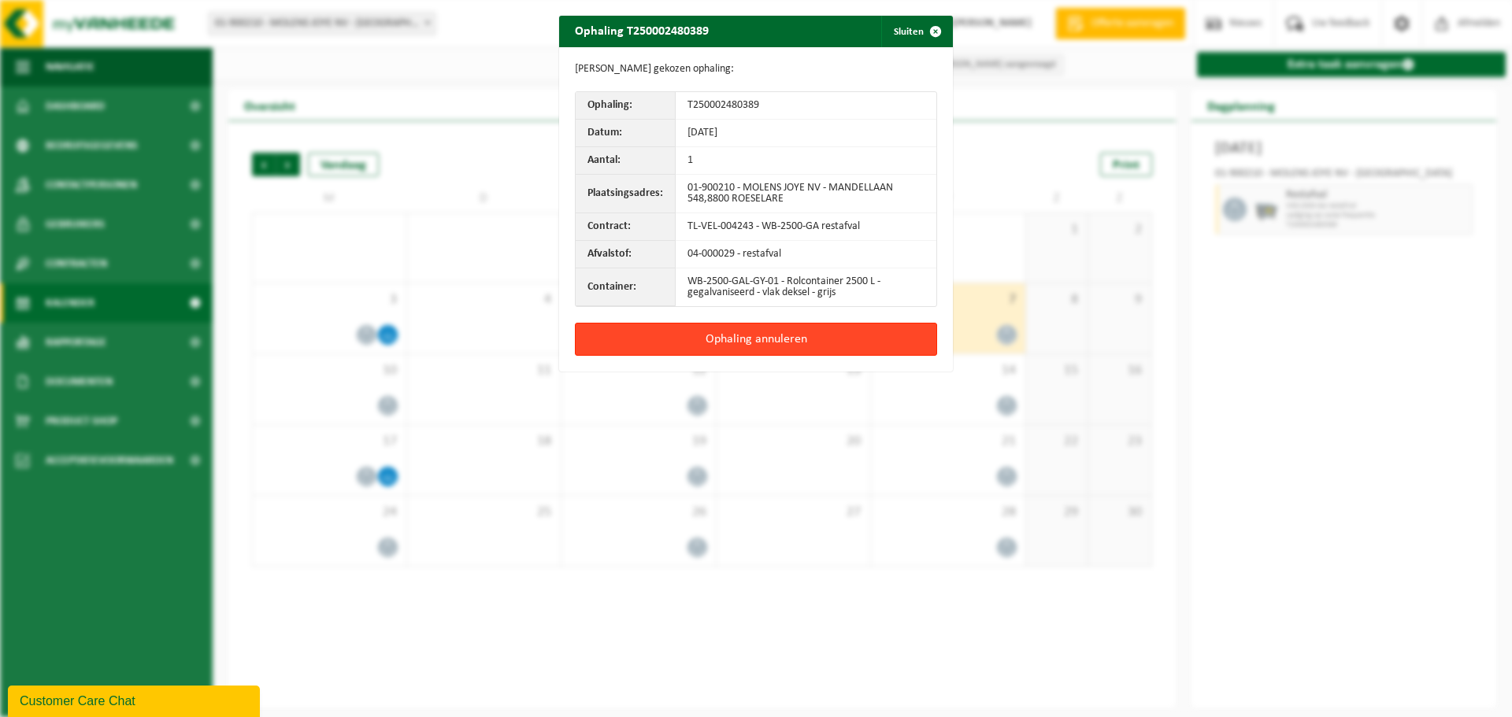
click at [803, 335] on button "Ophaling annuleren" at bounding box center [756, 339] width 362 height 33
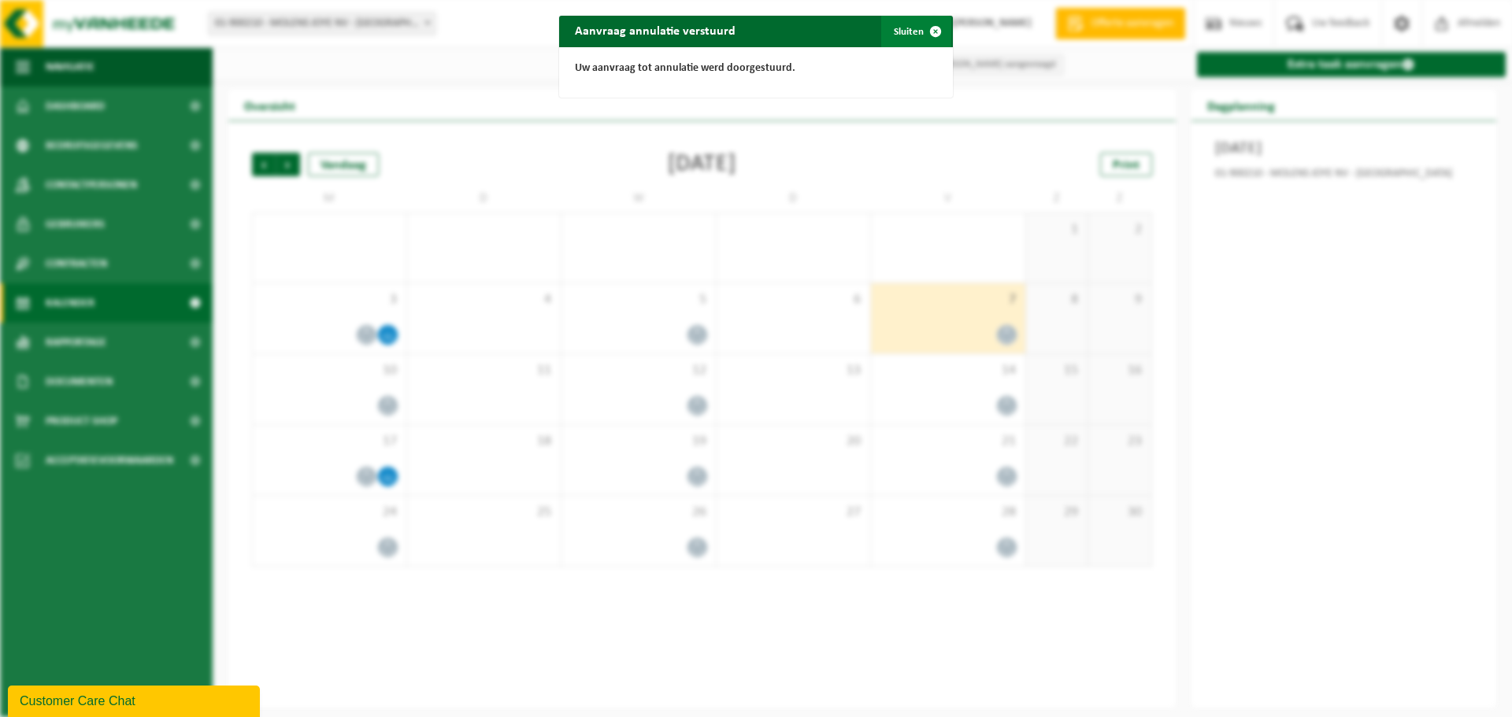
click at [899, 35] on button "Sluiten" at bounding box center [916, 31] width 70 height 31
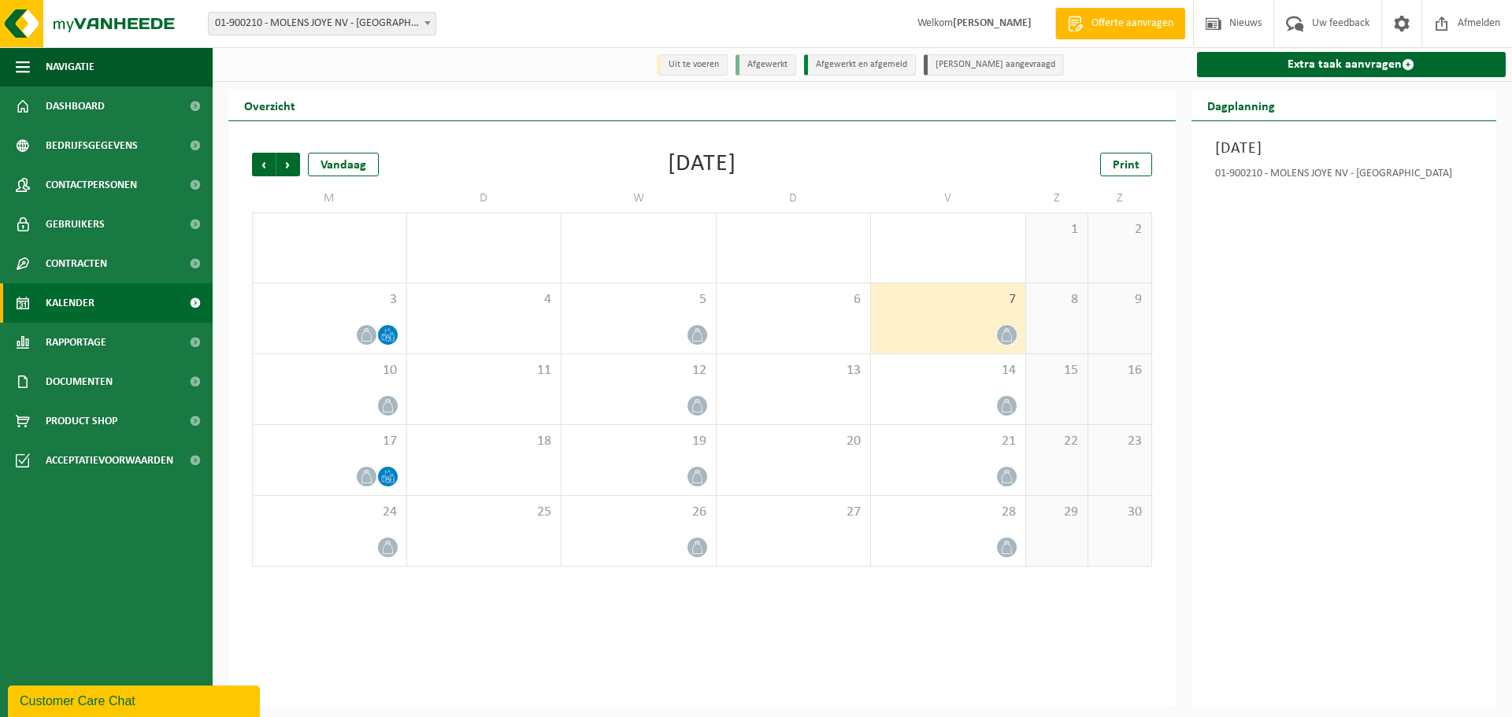
click at [602, 59] on div "Uit te voeren Afgewerkt Afgewerkt en afgemeld Annulatie aangevraagd Extra taak …" at bounding box center [862, 64] width 1299 height 35
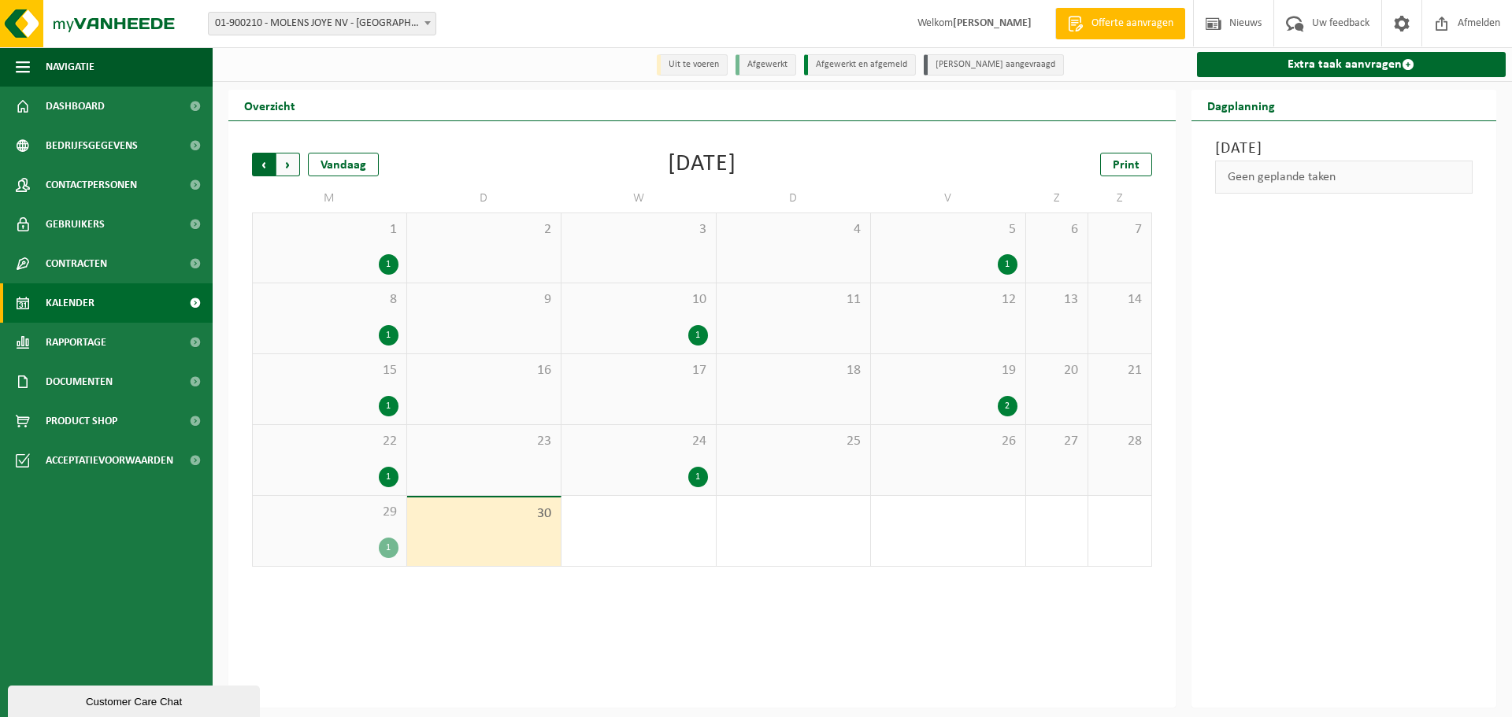
click at [285, 168] on span "Volgende" at bounding box center [288, 165] width 24 height 24
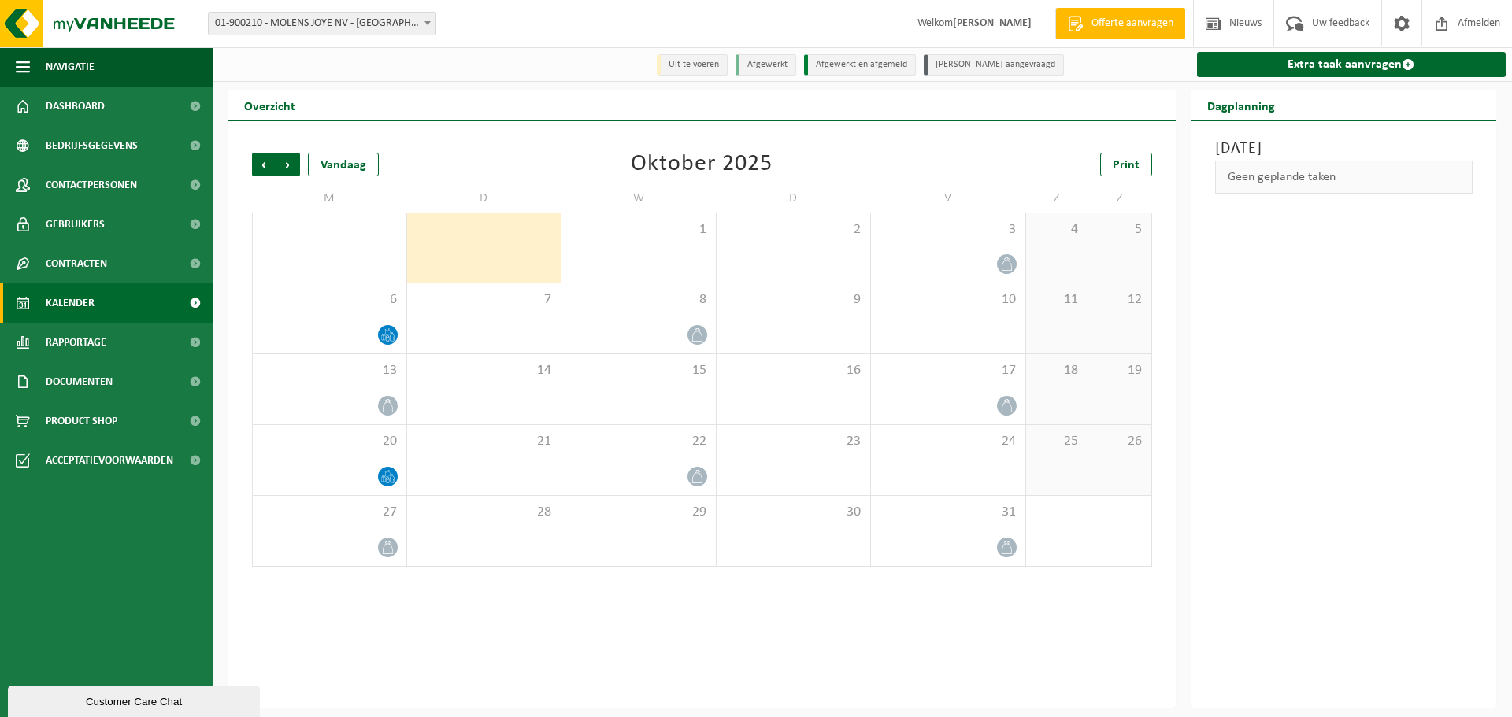
click at [285, 168] on span "Volgende" at bounding box center [288, 165] width 24 height 24
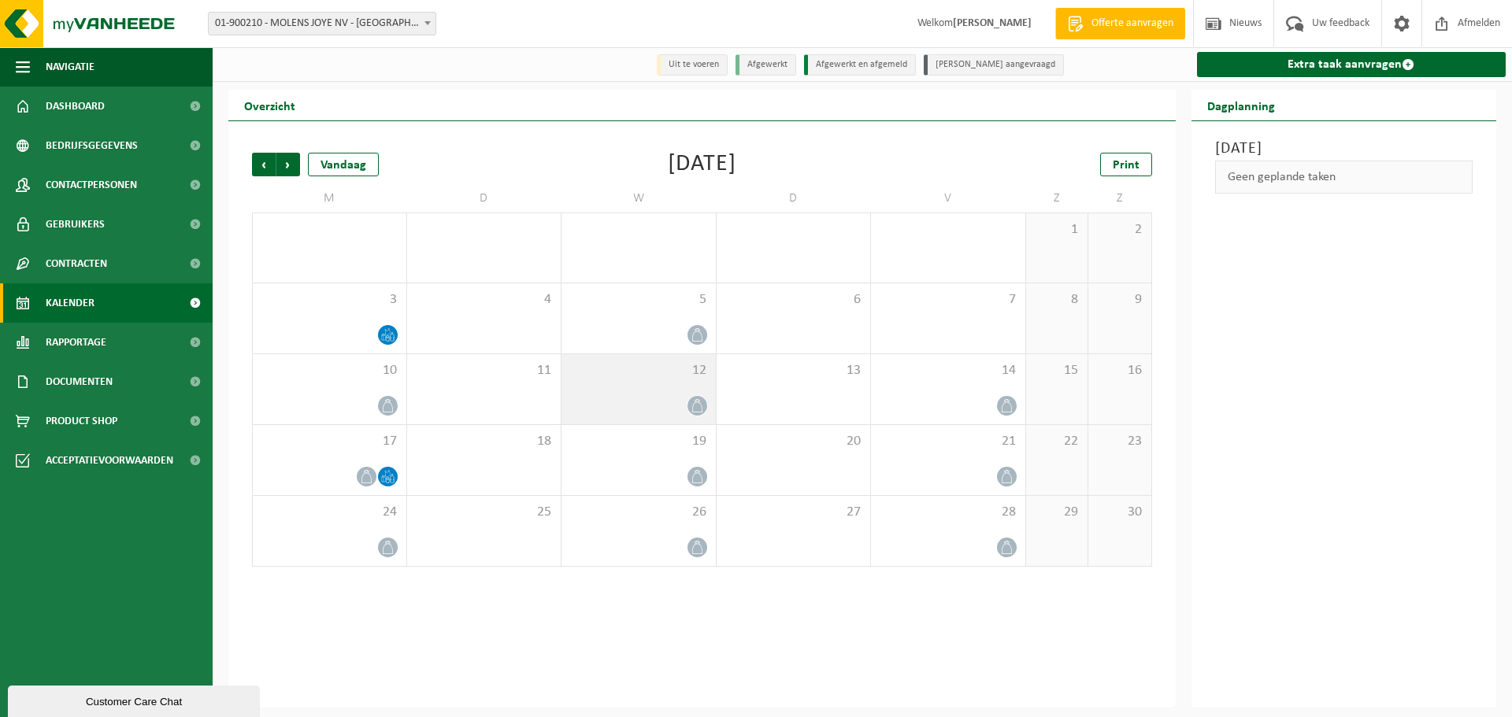
click at [614, 400] on div at bounding box center [638, 405] width 139 height 21
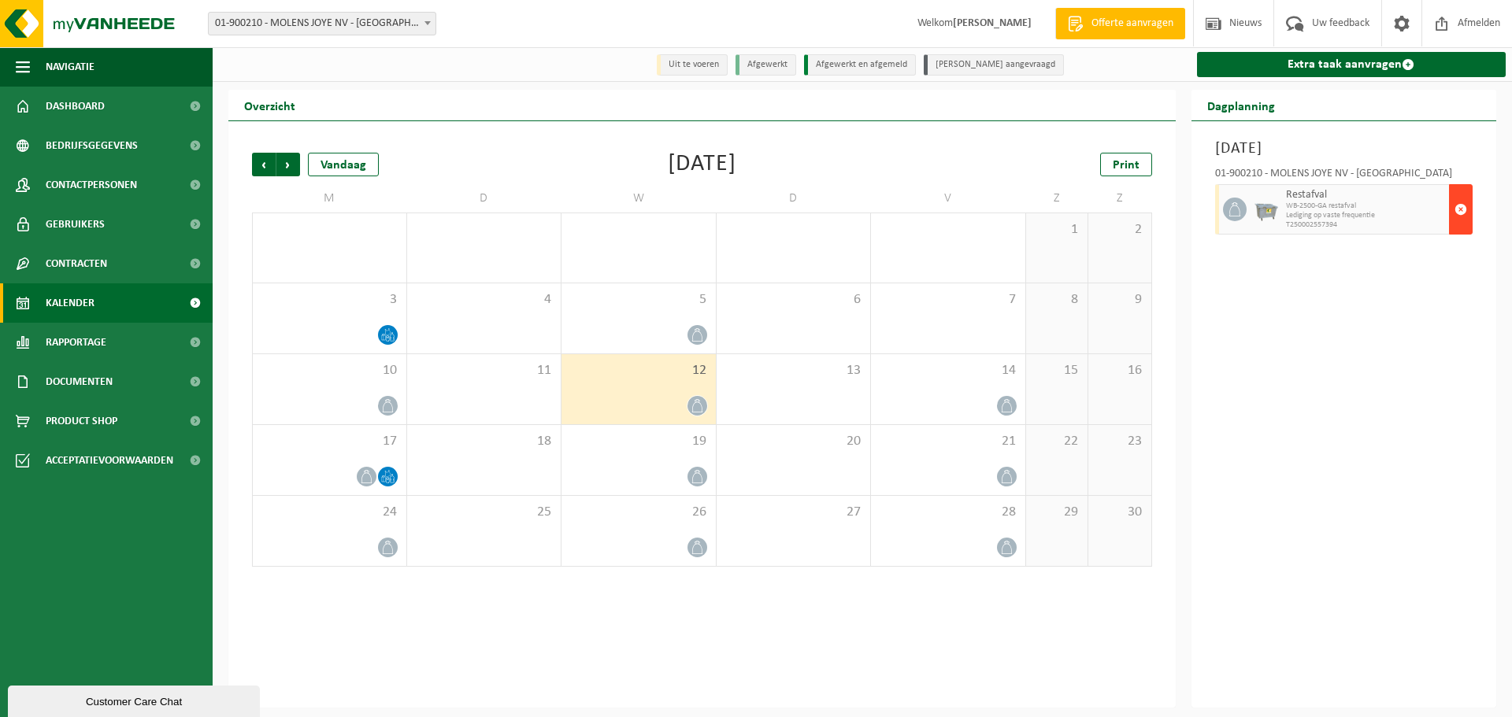
click at [1461, 210] on span "button" at bounding box center [1460, 209] width 13 height 31
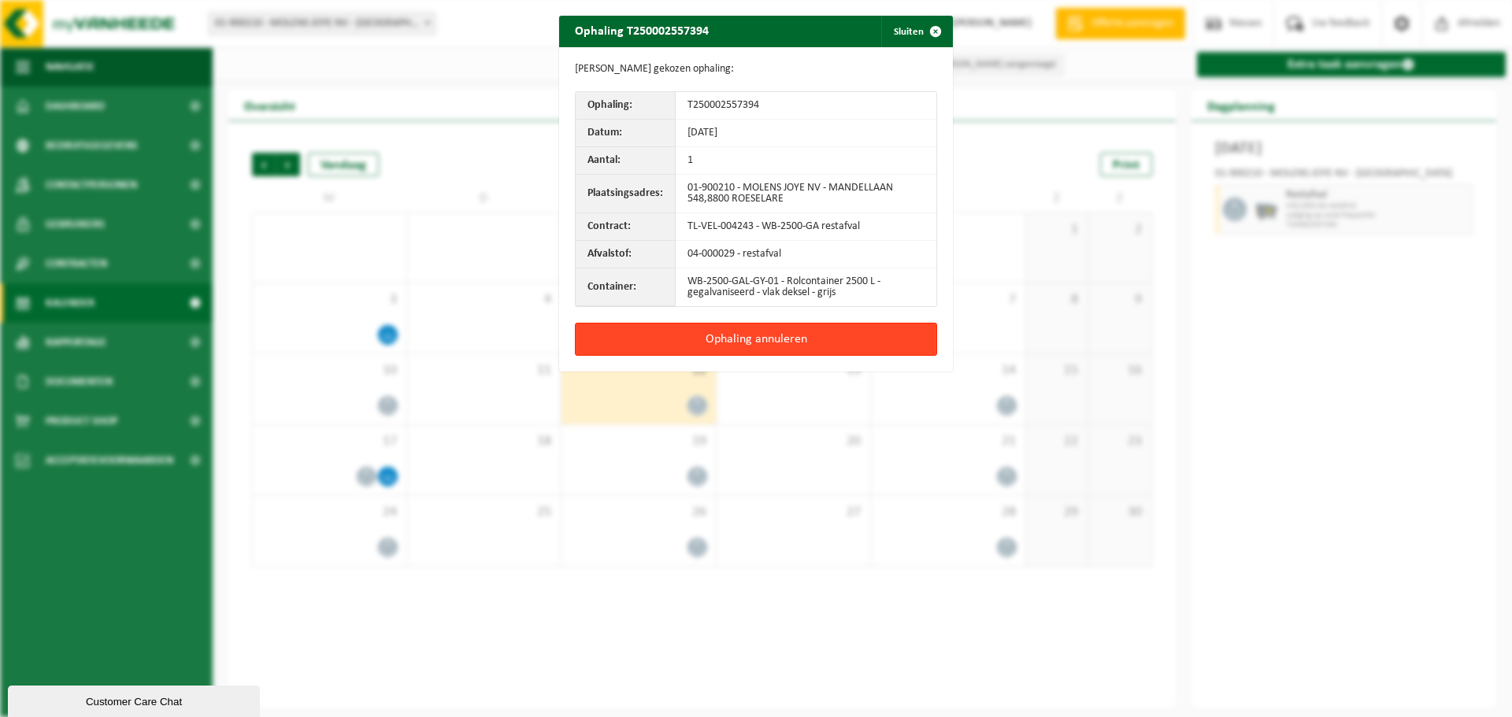
click at [835, 336] on button "Ophaling annuleren" at bounding box center [756, 339] width 362 height 33
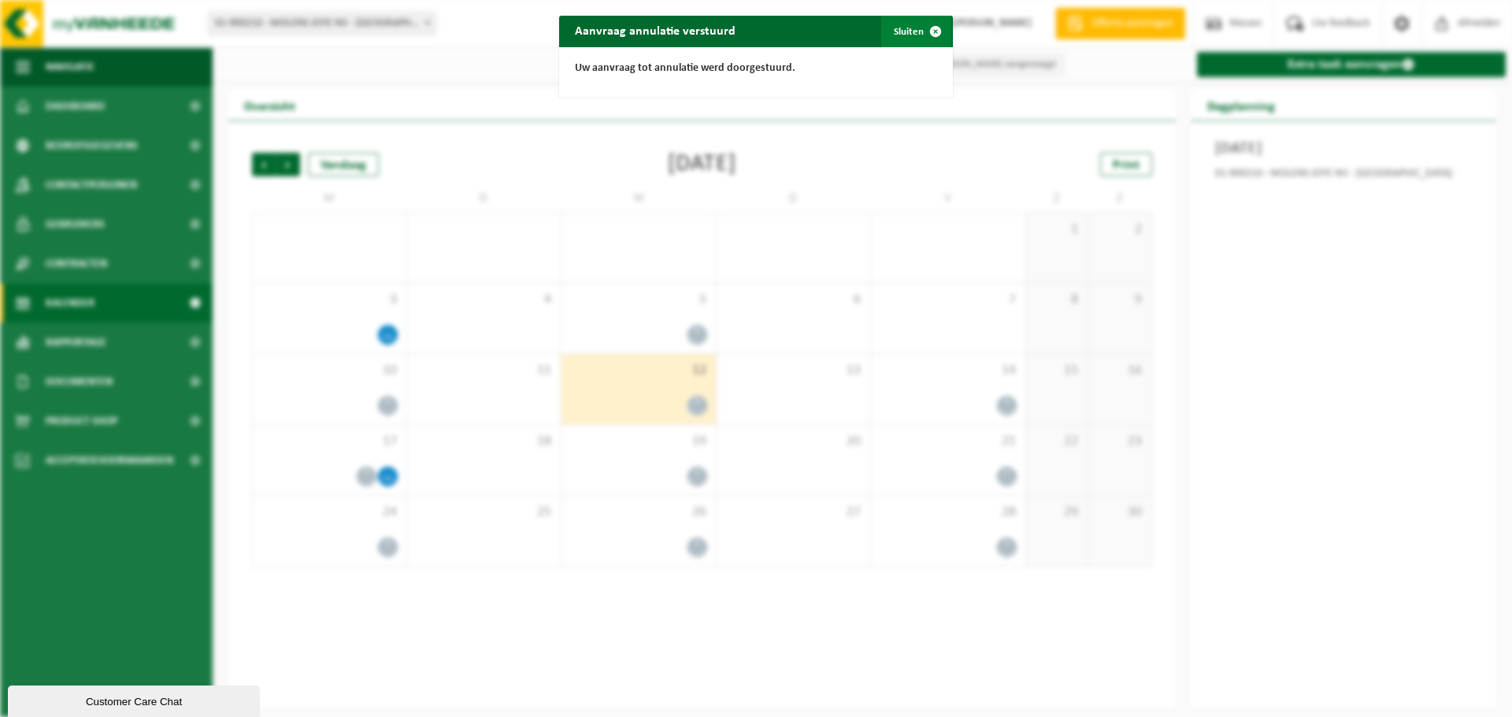
click at [905, 35] on button "Sluiten" at bounding box center [916, 31] width 70 height 31
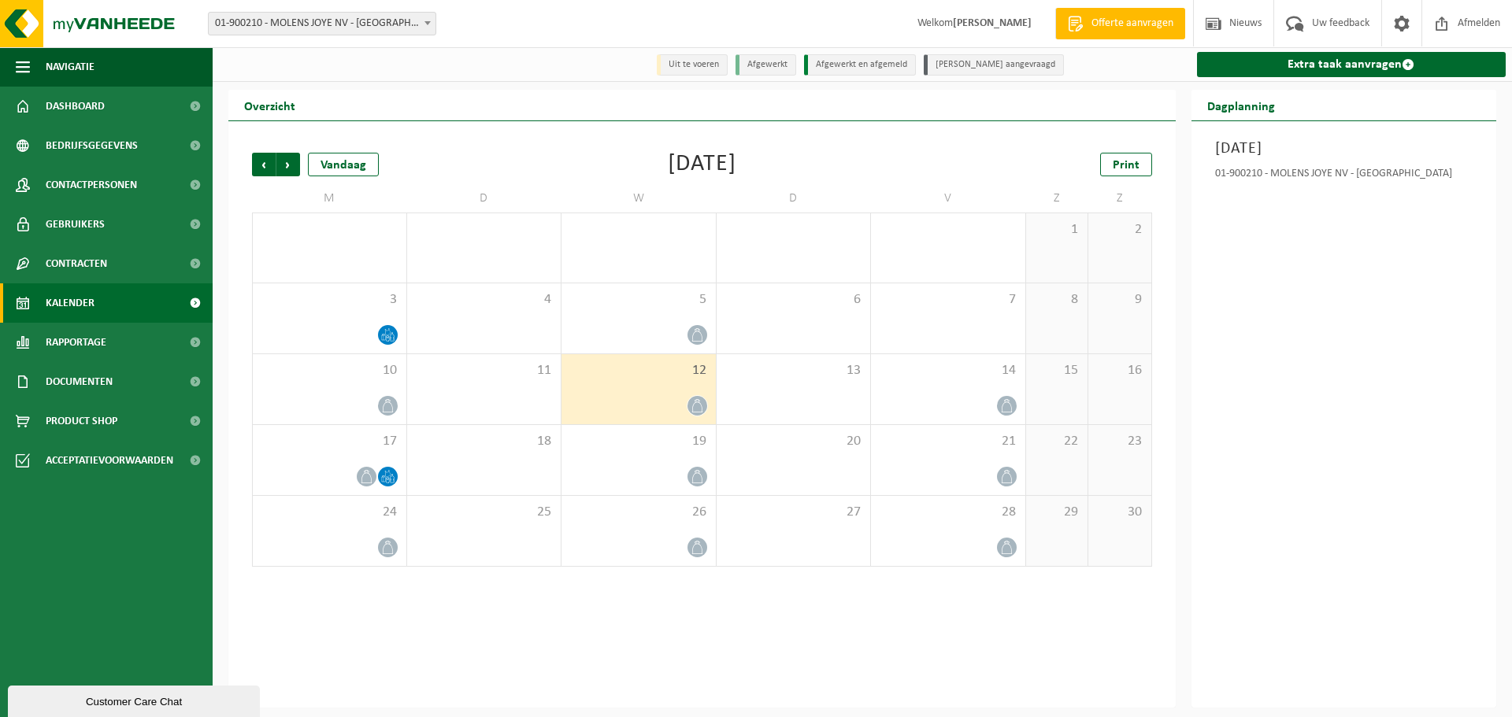
click at [813, 103] on div "Overzicht" at bounding box center [701, 105] width 947 height 31
click at [701, 124] on div "Vorige Volgende Vandaag November 2025 Print M D W D V Z Z 27 28 29 30 31 1 2 3 …" at bounding box center [701, 414] width 947 height 587
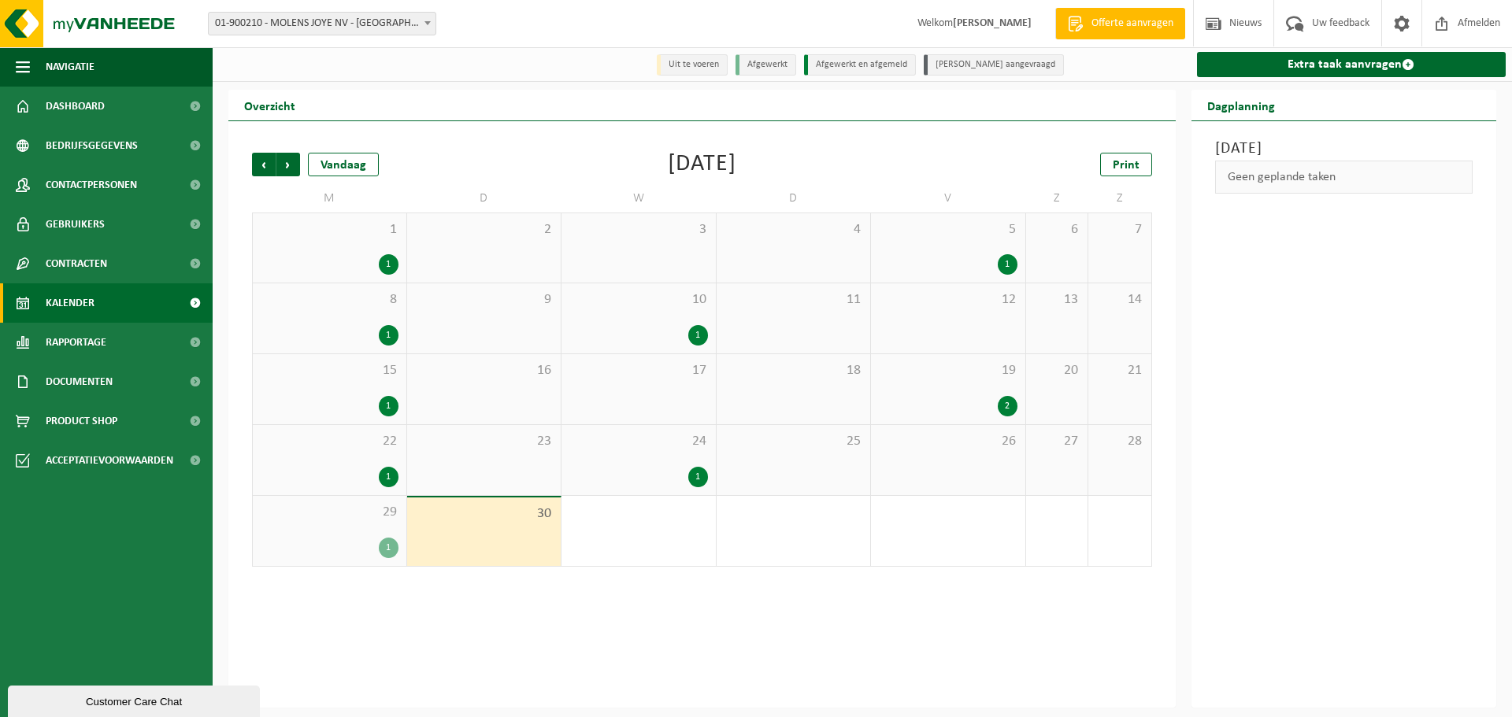
click at [299, 176] on div "Volgende" at bounding box center [288, 165] width 24 height 24
click at [291, 172] on span "Volgende" at bounding box center [288, 165] width 24 height 24
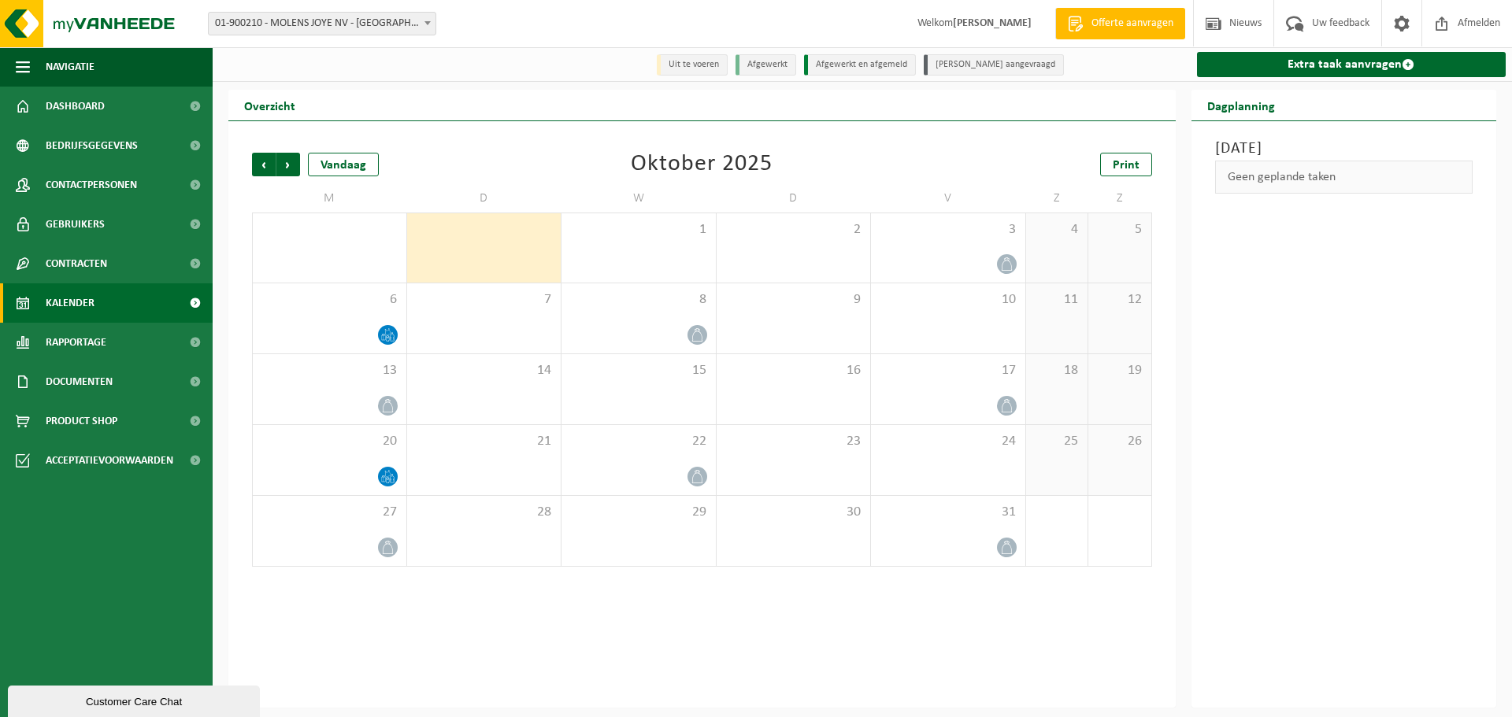
click at [291, 172] on span "Volgende" at bounding box center [288, 165] width 24 height 24
